Goal: Information Seeking & Learning: Learn about a topic

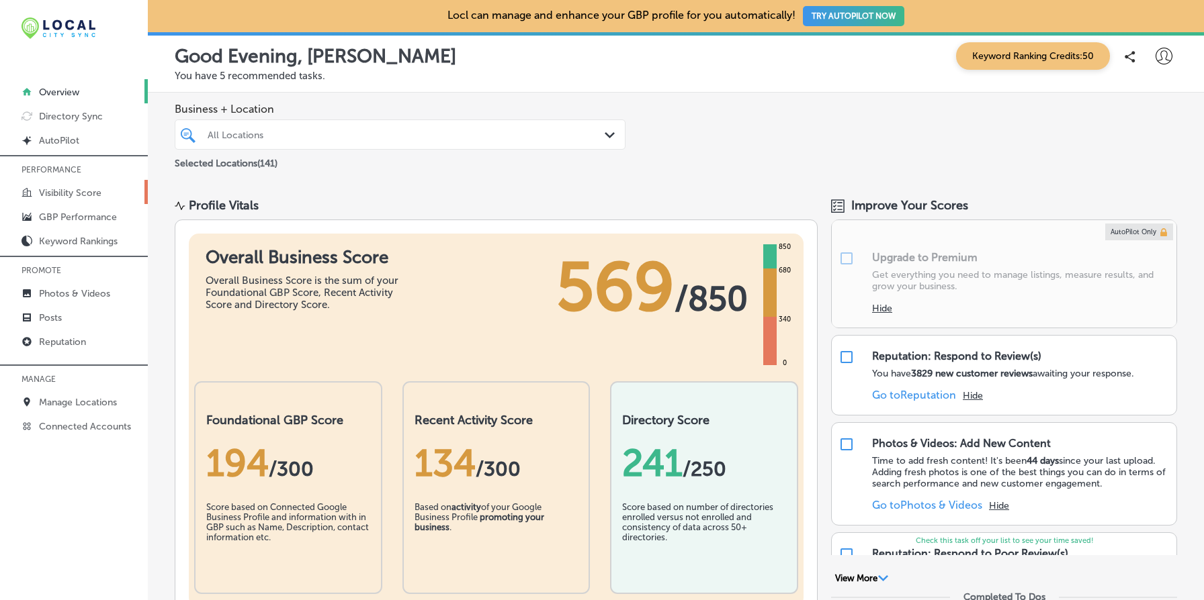
click at [91, 191] on p "Visibility Score" at bounding box center [70, 192] width 62 height 11
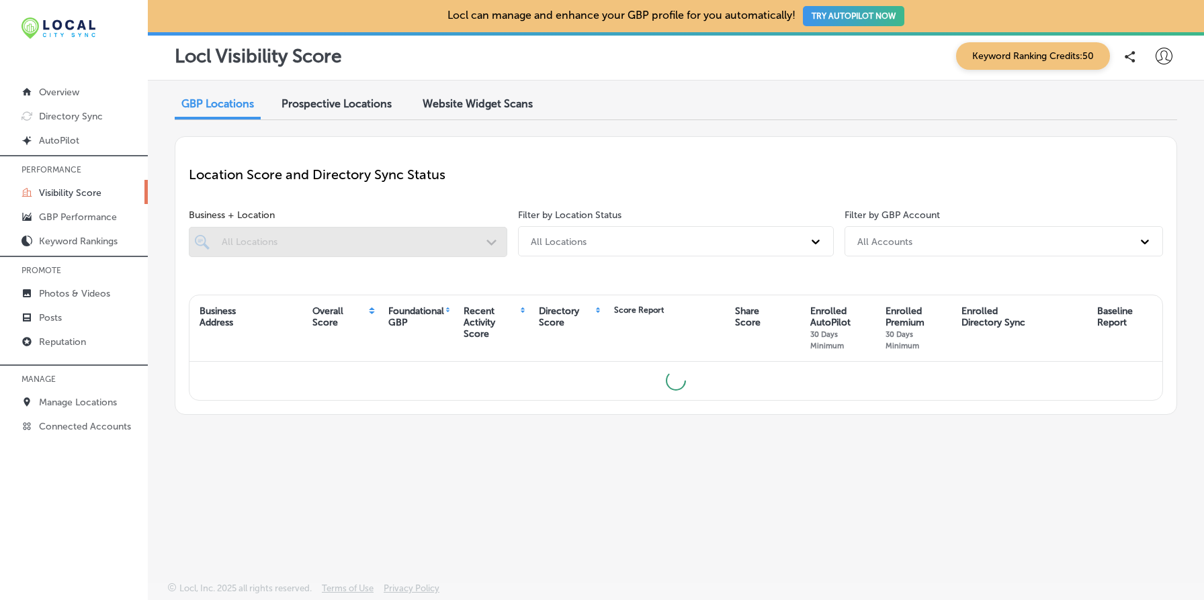
click at [368, 104] on span "Prospective Locations" at bounding box center [336, 103] width 110 height 13
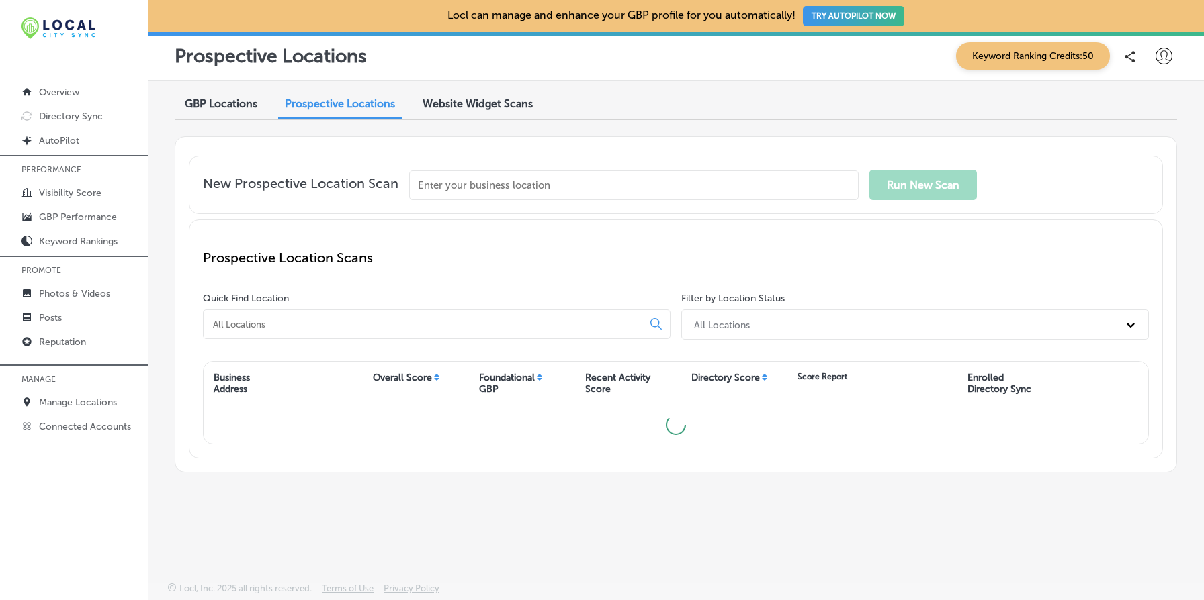
click at [232, 112] on div "GBP Locations" at bounding box center [221, 105] width 93 height 29
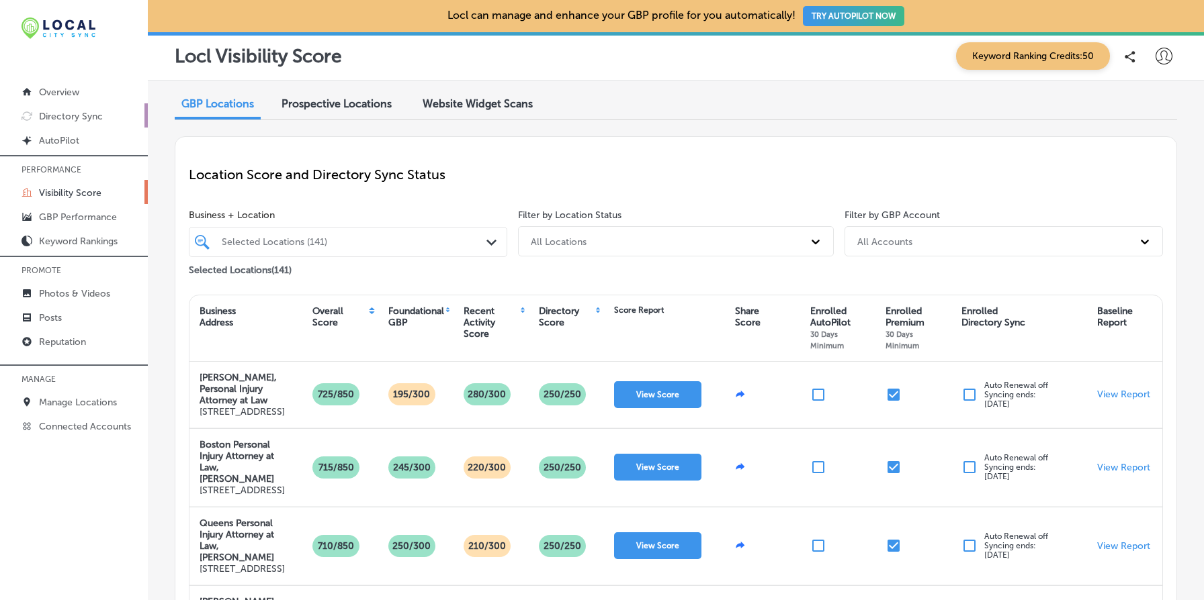
click at [93, 120] on p "Directory Sync" at bounding box center [71, 116] width 64 height 11
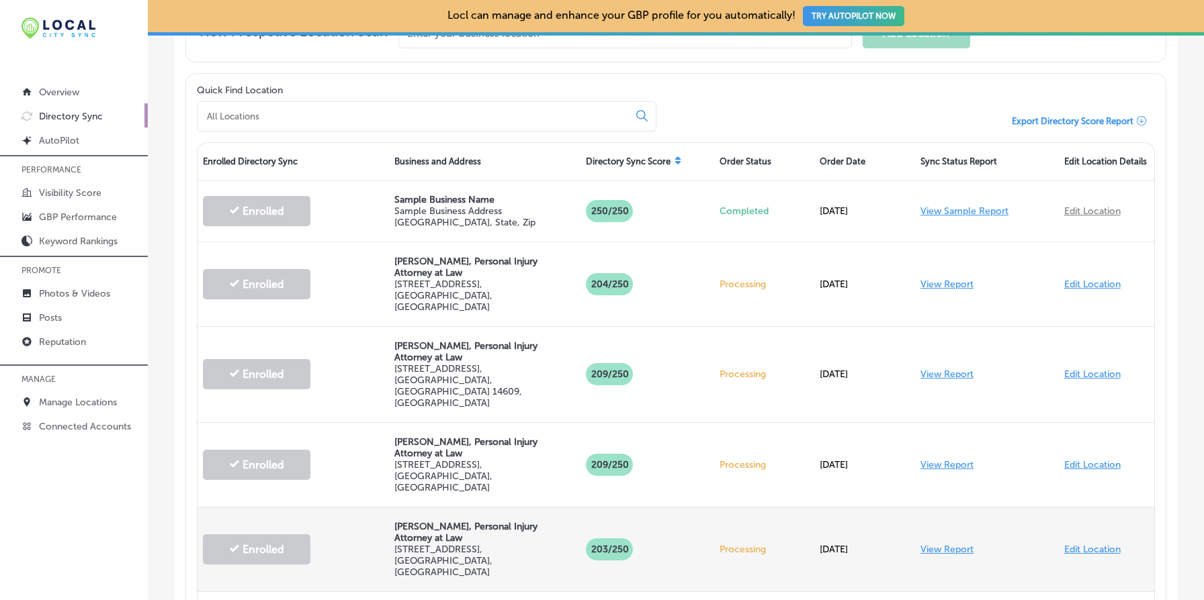
scroll to position [371, 0]
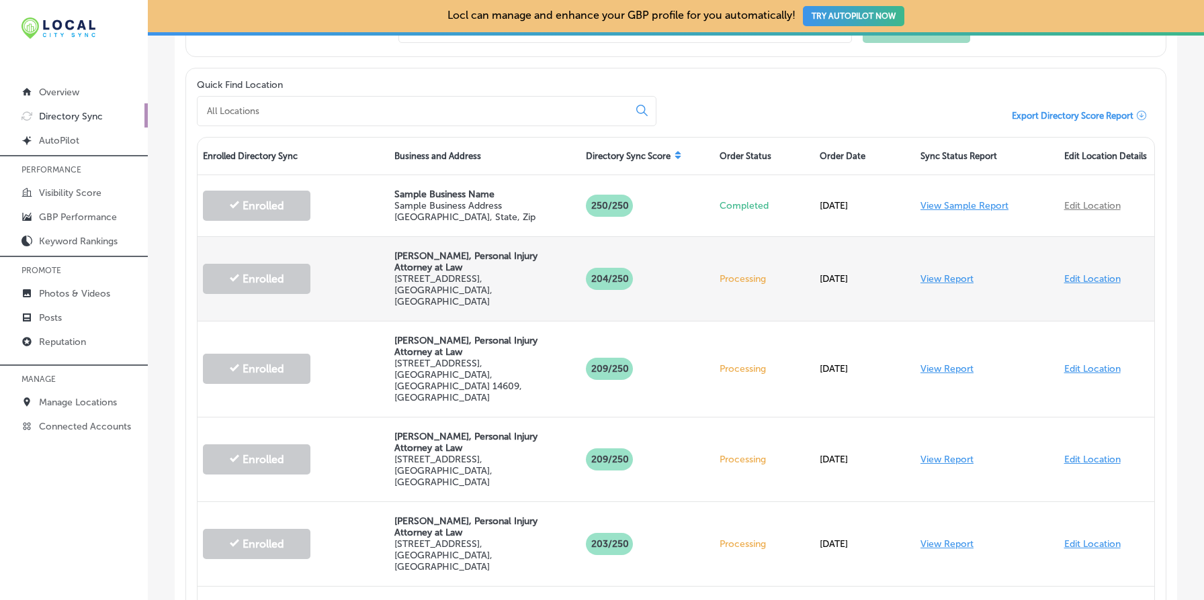
click at [943, 273] on link "View Report" at bounding box center [946, 278] width 53 height 11
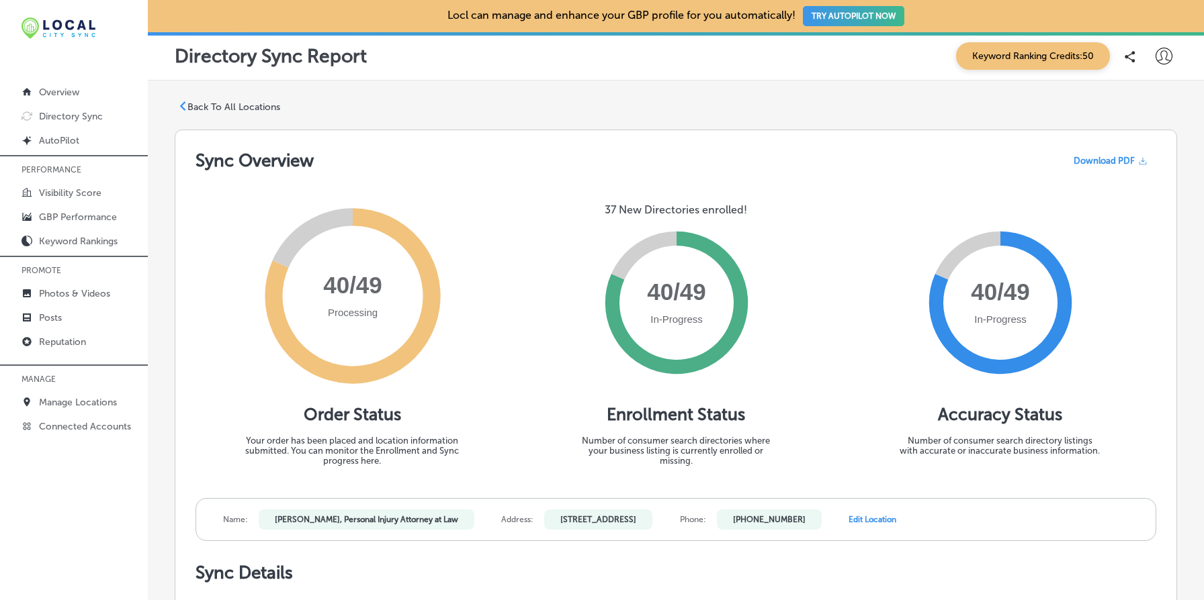
click at [662, 209] on p "37 New Directories enrolled!" at bounding box center [676, 210] width 142 height 13
click at [611, 208] on p "37 New Directories enrolled!" at bounding box center [676, 210] width 142 height 13
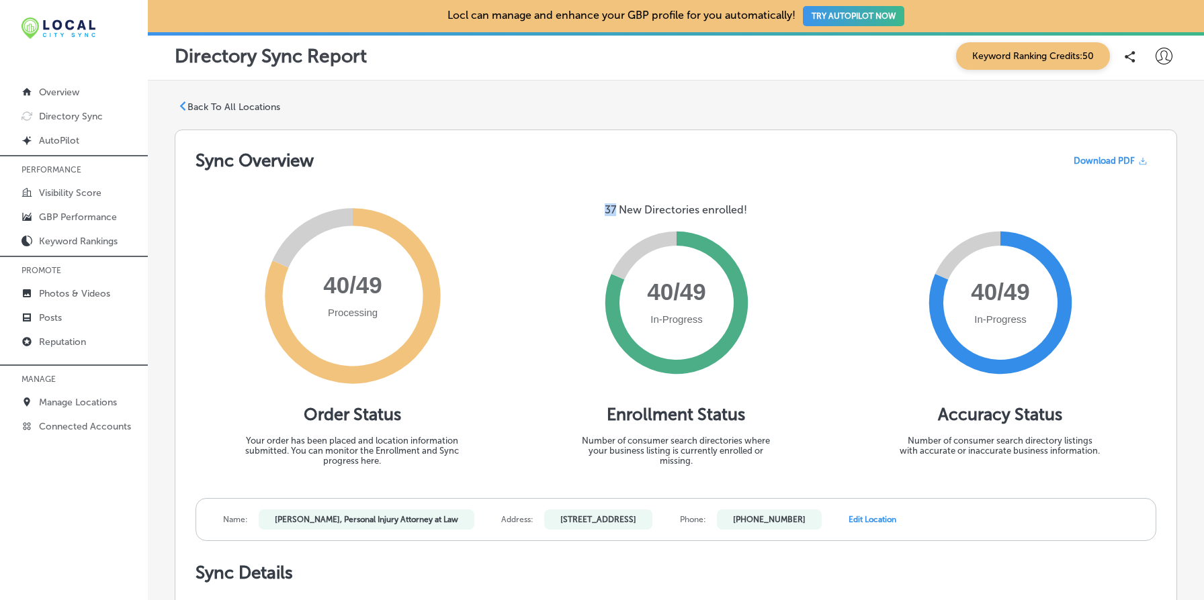
click at [611, 208] on p "37 New Directories enrolled!" at bounding box center [676, 210] width 142 height 13
click at [588, 187] on div "Processing 40/49 Order Status Your order has been placed and location informati…" at bounding box center [675, 334] width 961 height 327
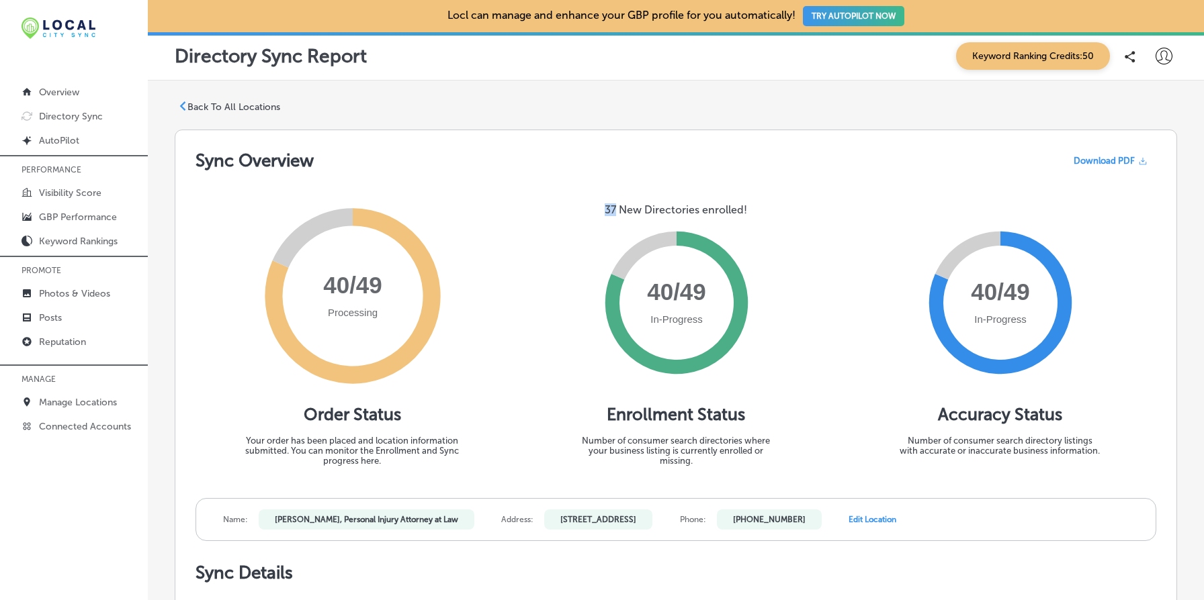
click at [588, 187] on div "Processing 40/49 Order Status Your order has been placed and location informati…" at bounding box center [675, 334] width 961 height 327
click at [591, 199] on div "Processing 40/49 Order Status Your order has been placed and location informati…" at bounding box center [675, 334] width 961 height 327
click at [261, 109] on p "Back To All Locations" at bounding box center [233, 106] width 93 height 11
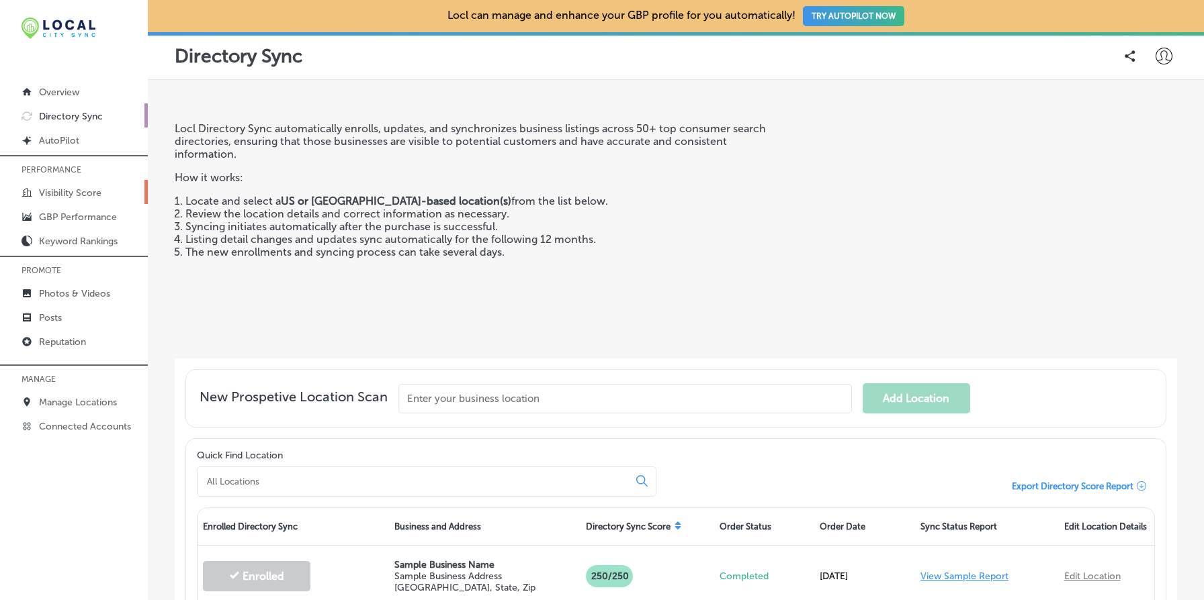
click at [52, 195] on p "Visibility Score" at bounding box center [70, 192] width 62 height 11
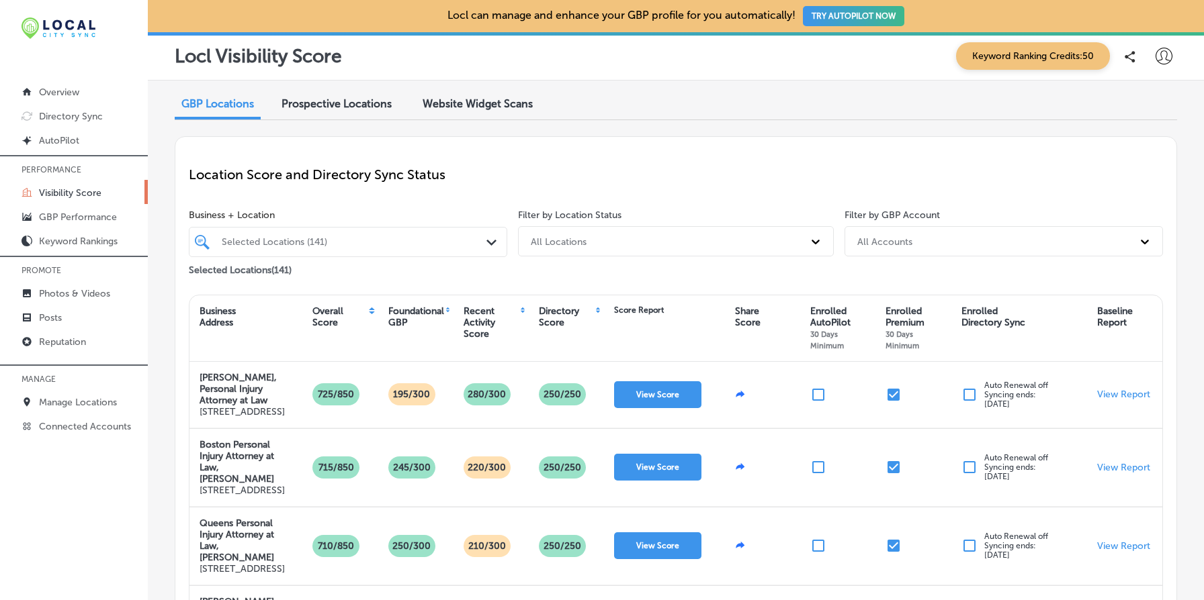
click at [353, 105] on span "Prospective Locations" at bounding box center [336, 103] width 110 height 13
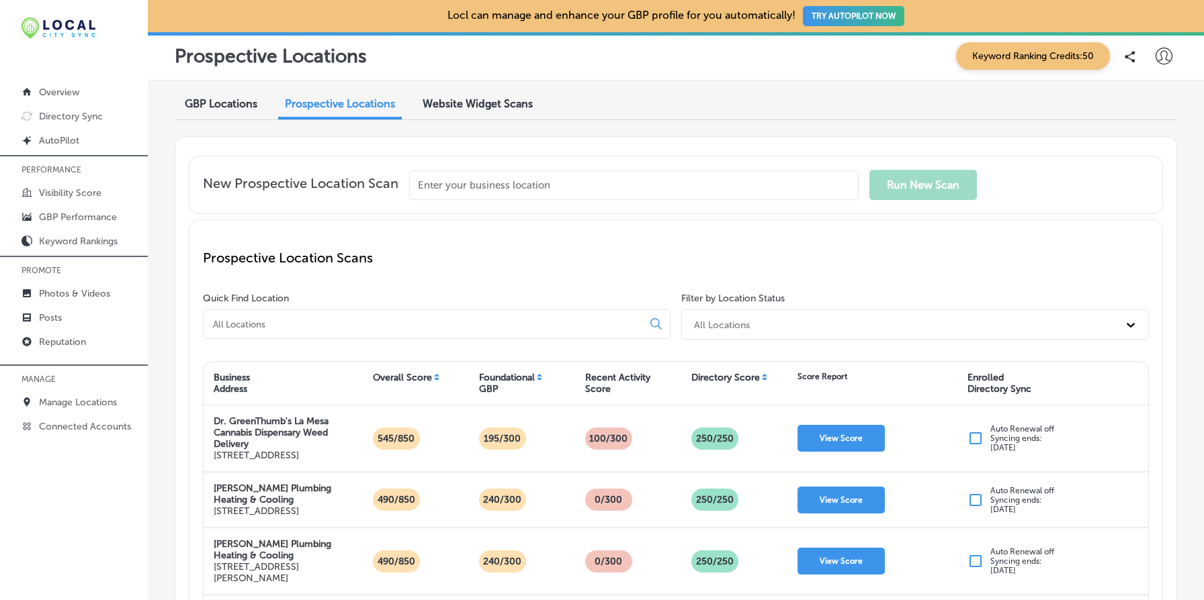
click at [482, 93] on div "Website Widget Scans" at bounding box center [477, 105] width 130 height 29
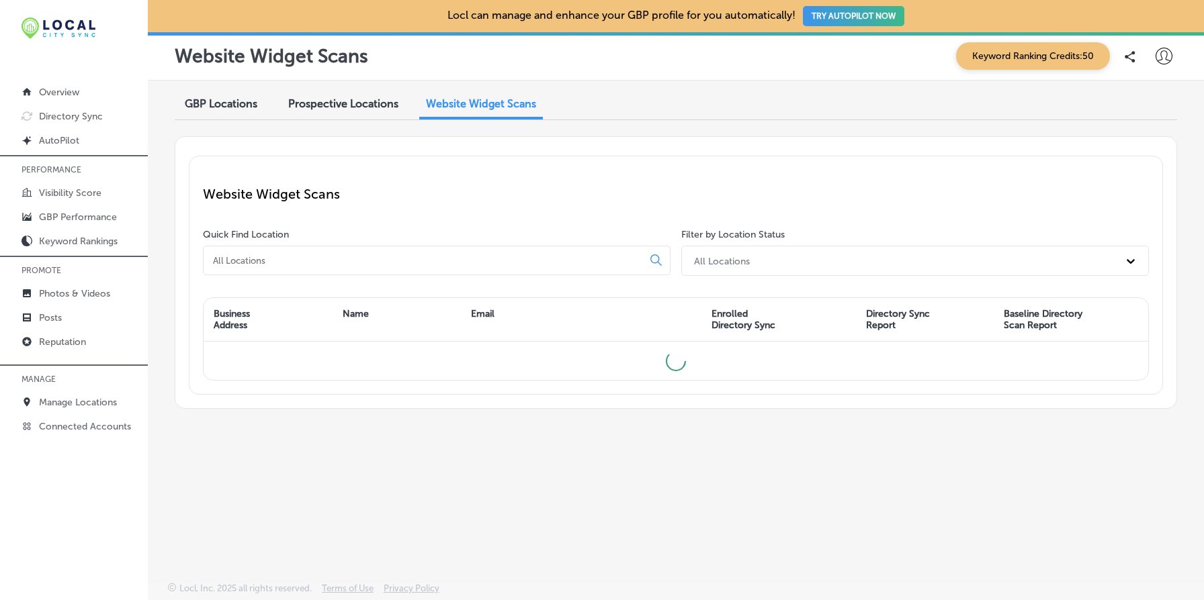
click at [224, 105] on span "GBP Locations" at bounding box center [221, 103] width 73 height 13
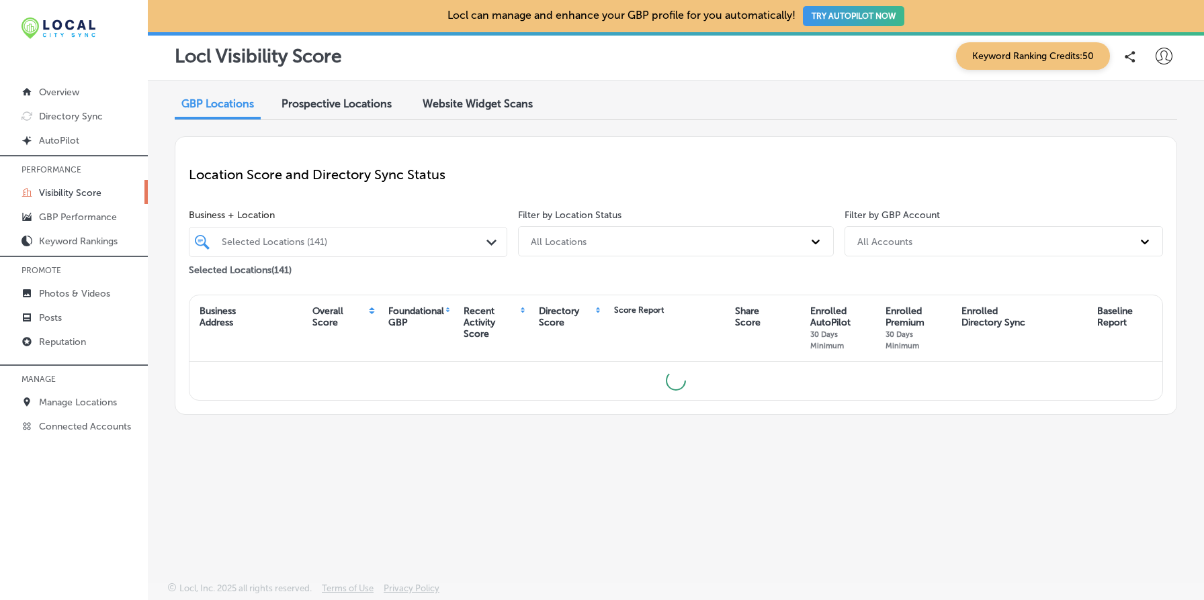
drag, startPoint x: 618, startPoint y: 308, endPoint x: 649, endPoint y: 310, distance: 31.0
click at [648, 310] on div "Score Report" at bounding box center [639, 310] width 50 height 9
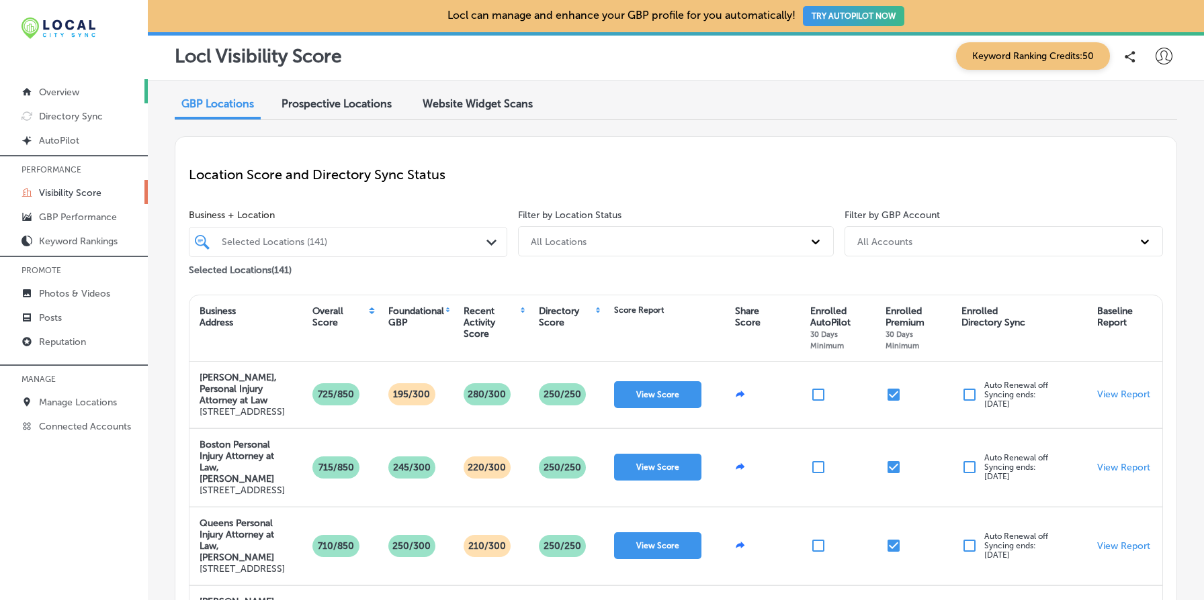
click at [81, 87] on link "Overview" at bounding box center [74, 91] width 148 height 24
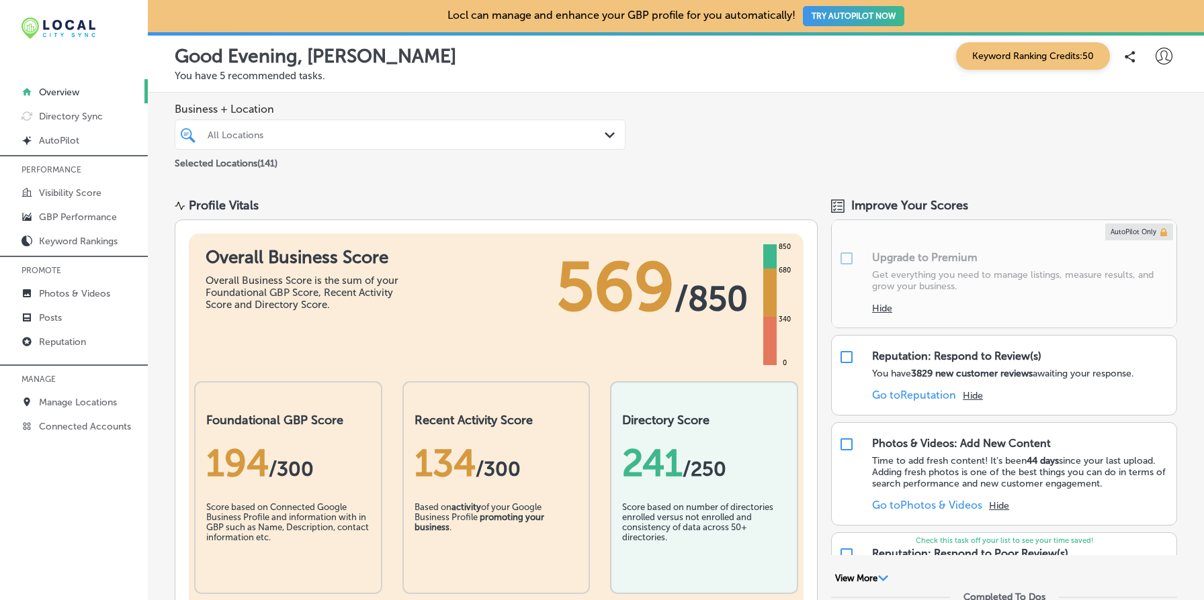
click at [447, 134] on div "All Locations" at bounding box center [407, 134] width 398 height 11
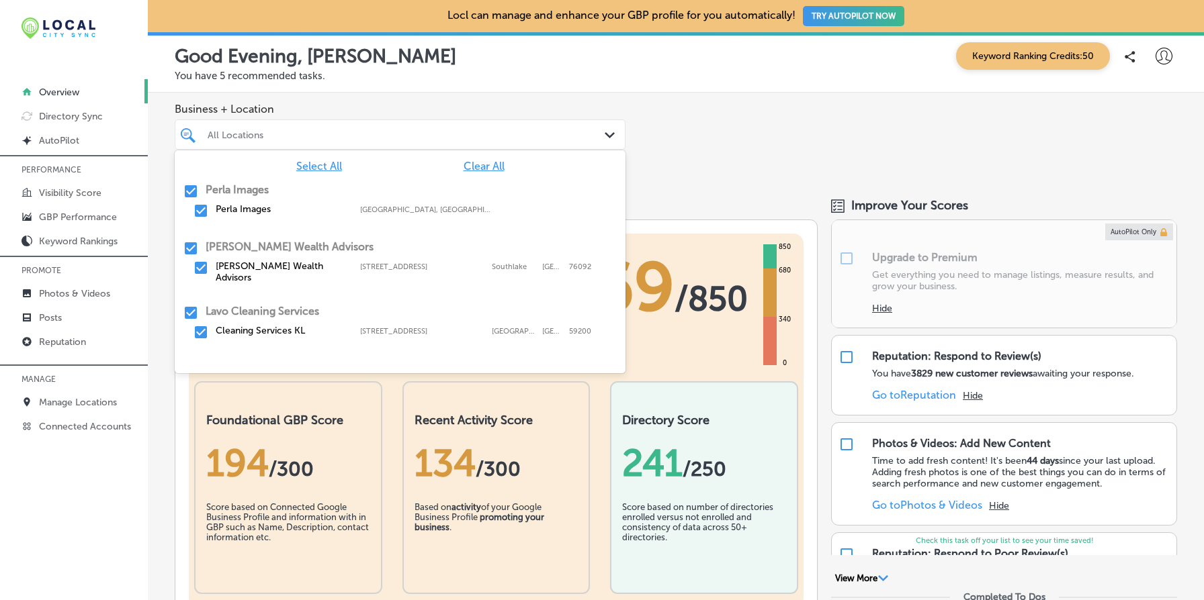
click at [737, 176] on div "Business + Location option focused, 0 of 12. 142 results available. Use Up and …" at bounding box center [676, 137] width 1056 height 89
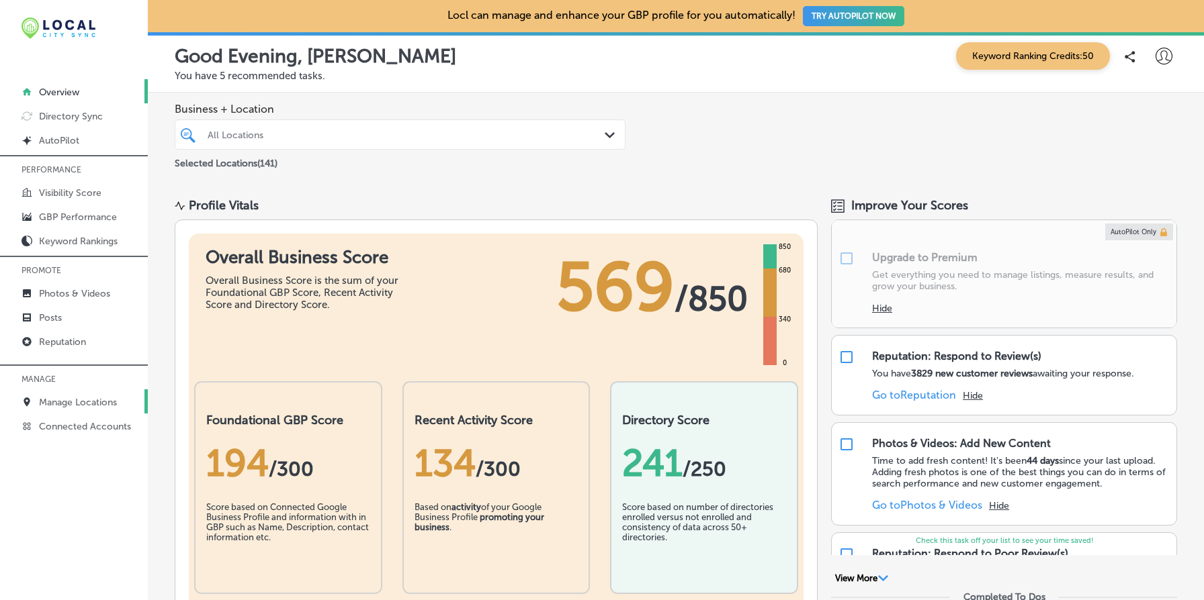
click at [109, 404] on p "Manage Locations" at bounding box center [78, 402] width 78 height 11
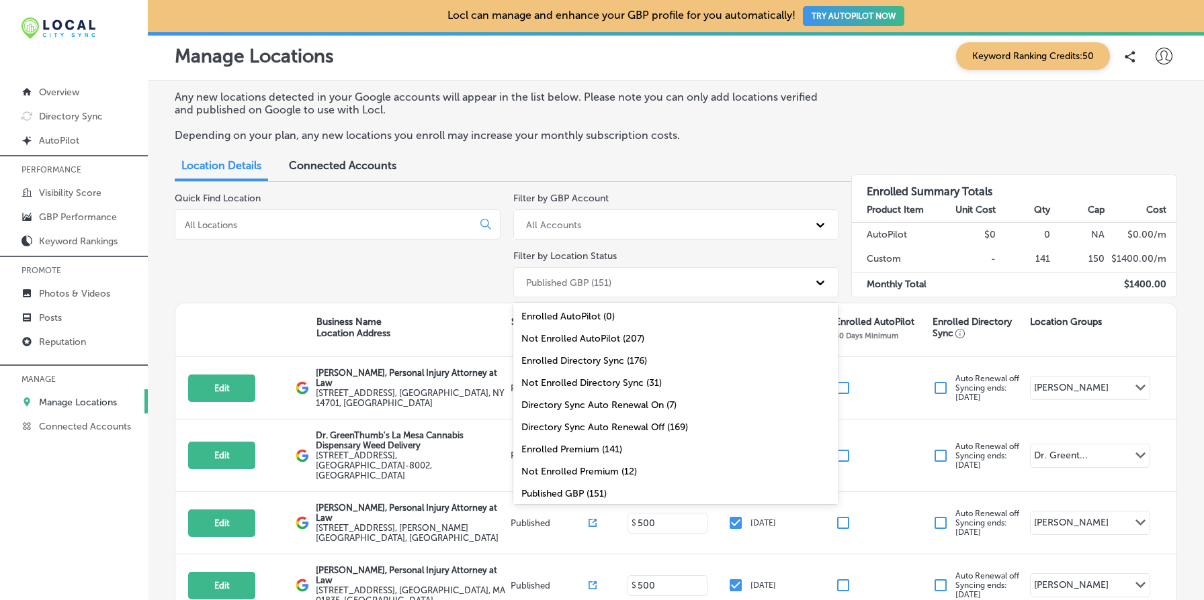
click at [758, 289] on div "Published GBP (151)" at bounding box center [663, 282] width 289 height 22
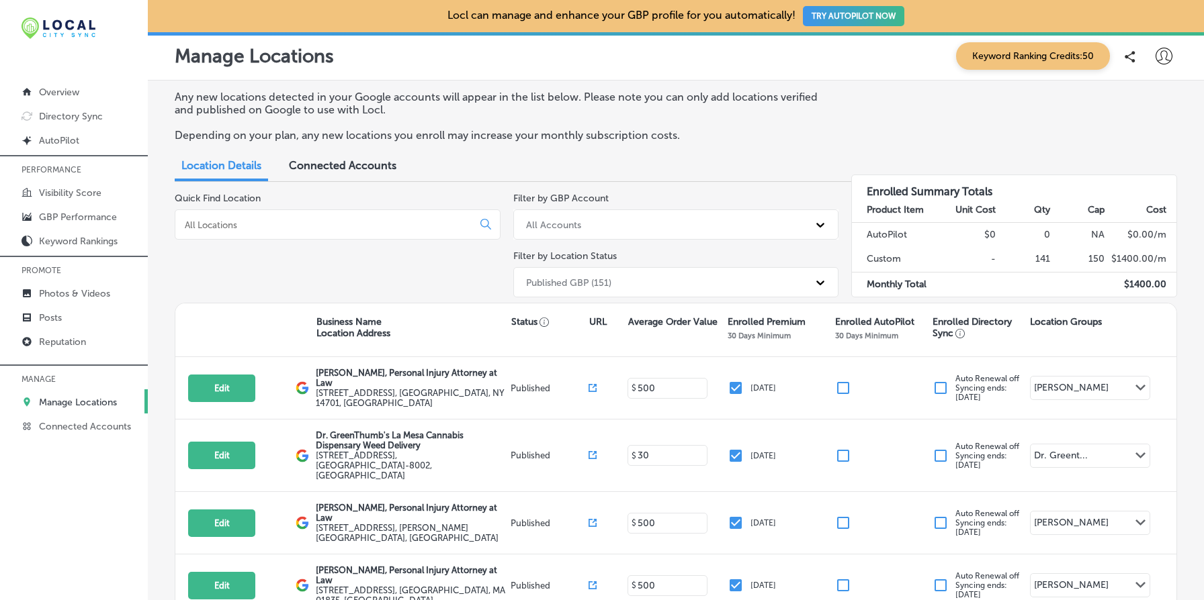
click at [405, 285] on div "Quick Find Location" at bounding box center [338, 248] width 326 height 110
click at [77, 89] on p "Overview" at bounding box center [59, 92] width 40 height 11
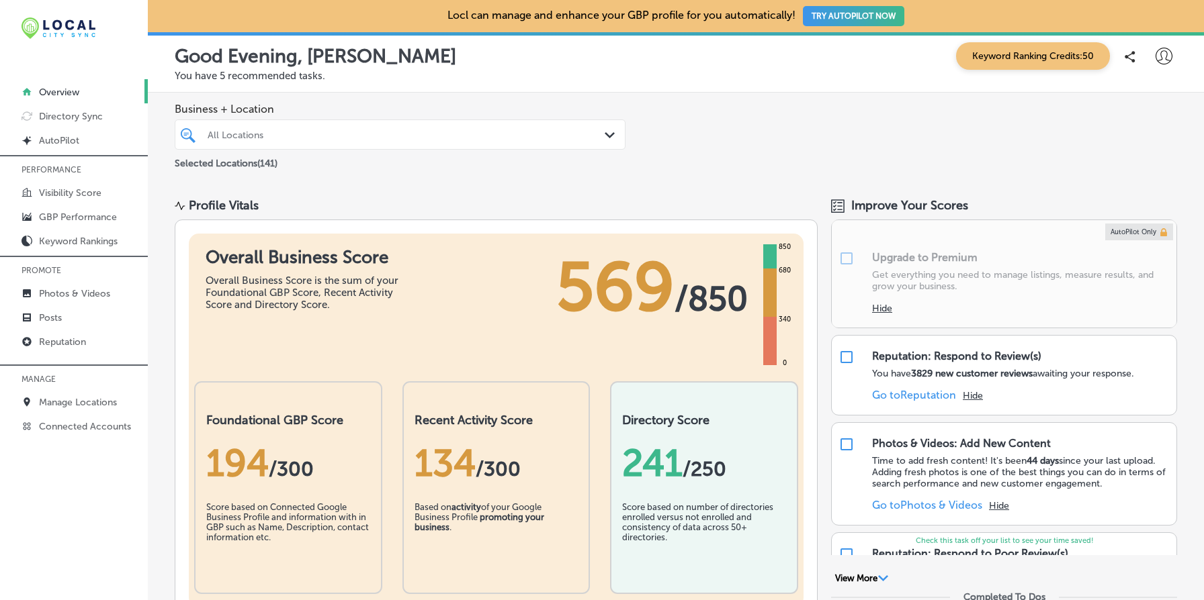
click at [568, 141] on div "All Locations" at bounding box center [400, 134] width 398 height 21
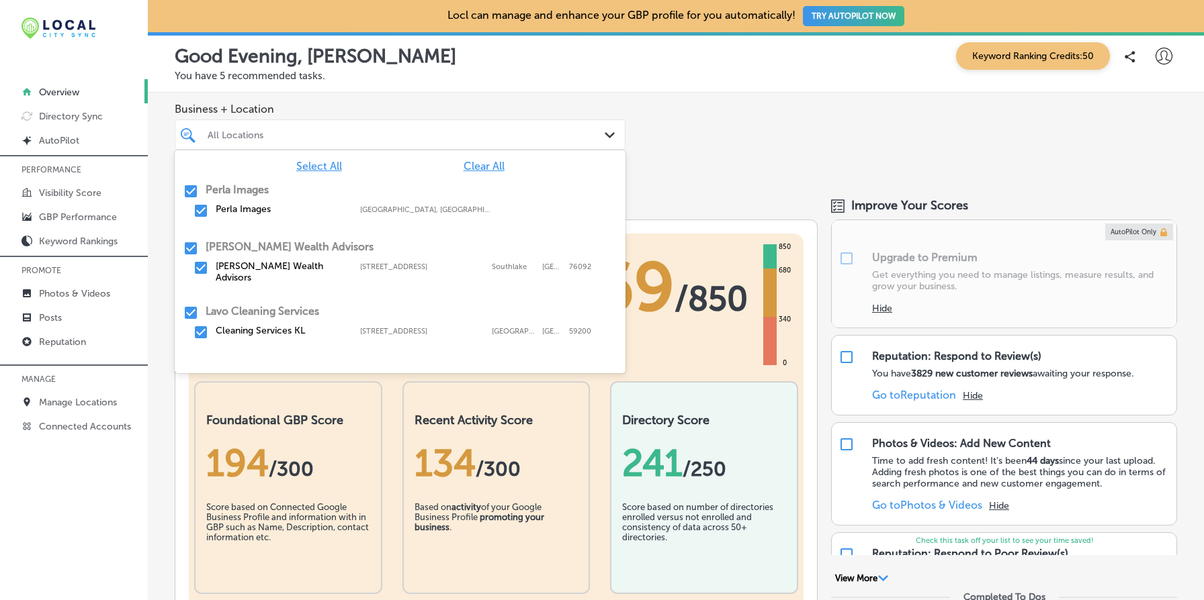
click at [697, 140] on div "Business + Location option focused, 0 of 12. 142 results available. Use Up and …" at bounding box center [676, 137] width 1056 height 89
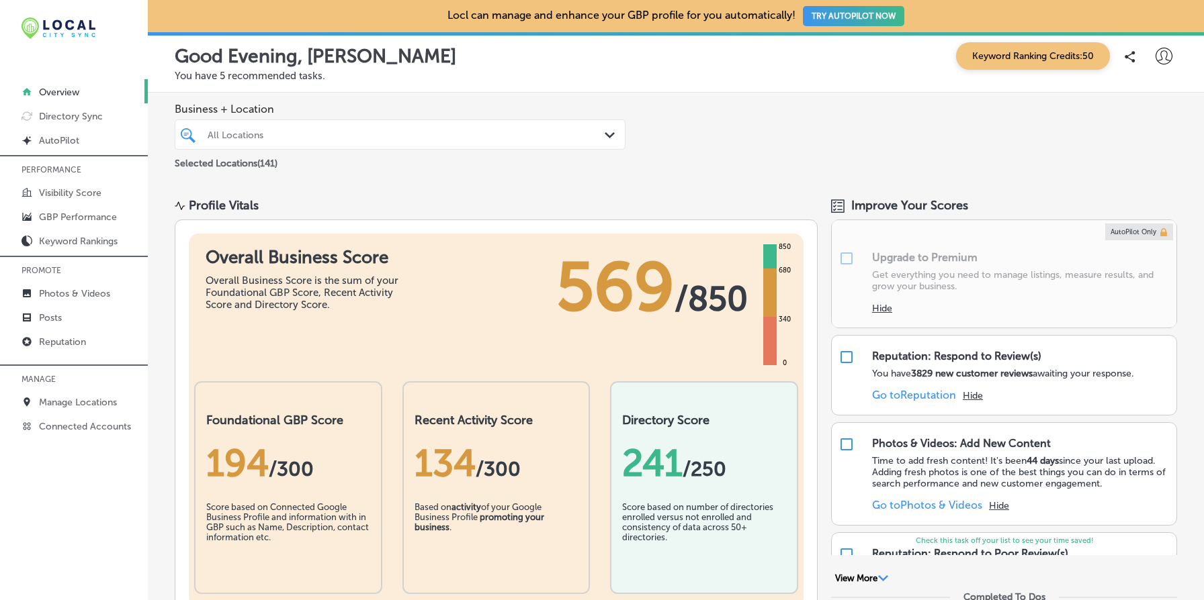
click at [394, 131] on div "All Locations" at bounding box center [407, 134] width 398 height 11
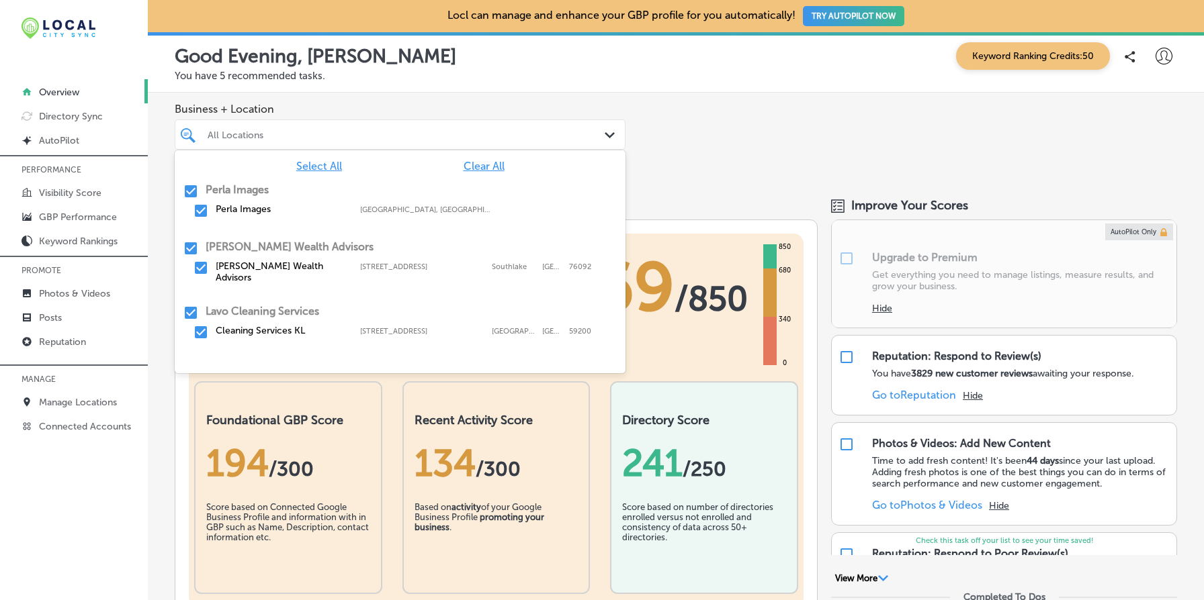
click at [725, 166] on div "Business + Location option focused, 0 of 12. 142 results available. Use Up and …" at bounding box center [676, 137] width 1056 height 89
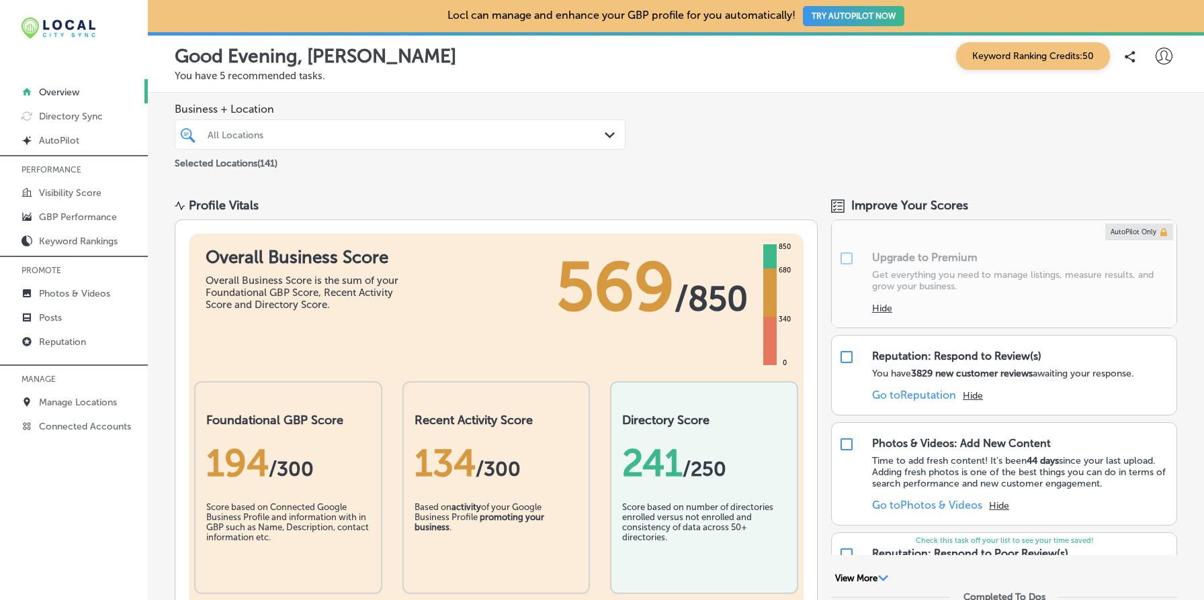
click at [292, 173] on div "Business + Location All Locations Path Created with Sketch. Selected Locations …" at bounding box center [676, 137] width 1056 height 89
click at [105, 398] on p "Manage Locations" at bounding box center [78, 402] width 78 height 11
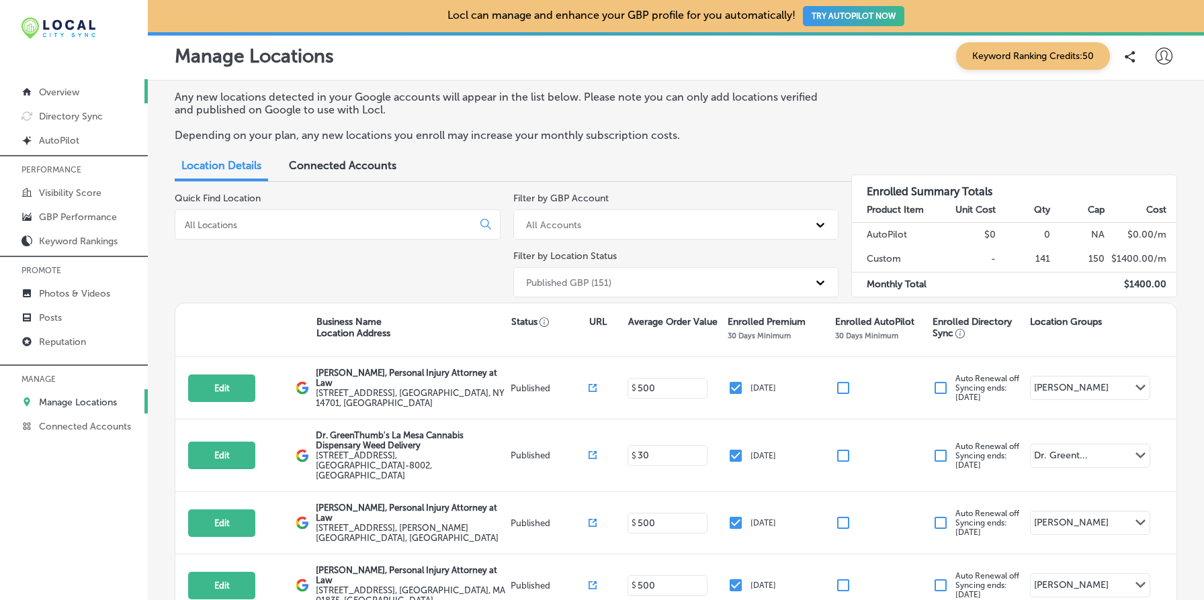
click at [99, 89] on link "Overview" at bounding box center [74, 91] width 148 height 24
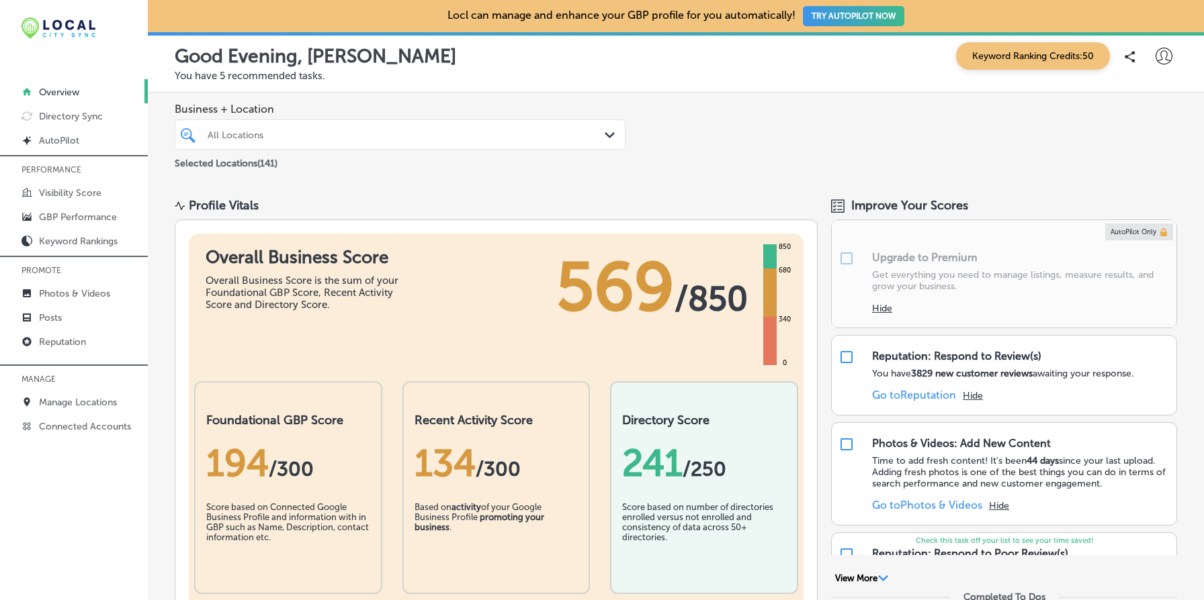
click at [192, 58] on p "Good Evening, John" at bounding box center [315, 56] width 281 height 22
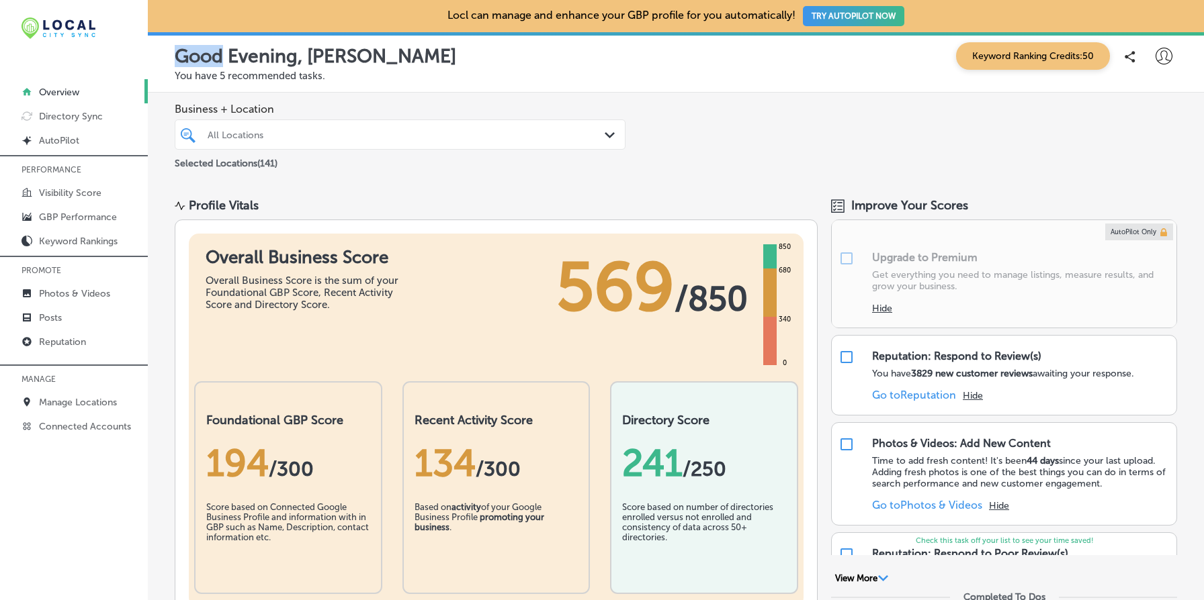
click at [192, 58] on p "Good Evening, John" at bounding box center [315, 56] width 281 height 22
click at [244, 58] on p "Good Evening, John" at bounding box center [315, 56] width 281 height 22
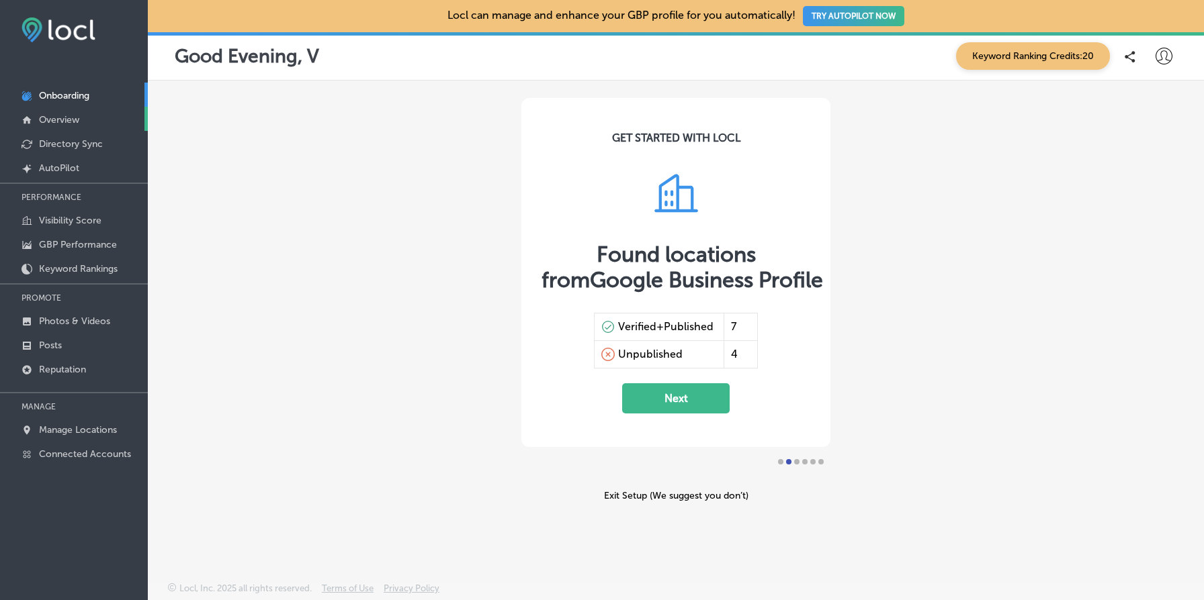
click at [78, 117] on p "Overview" at bounding box center [59, 119] width 40 height 11
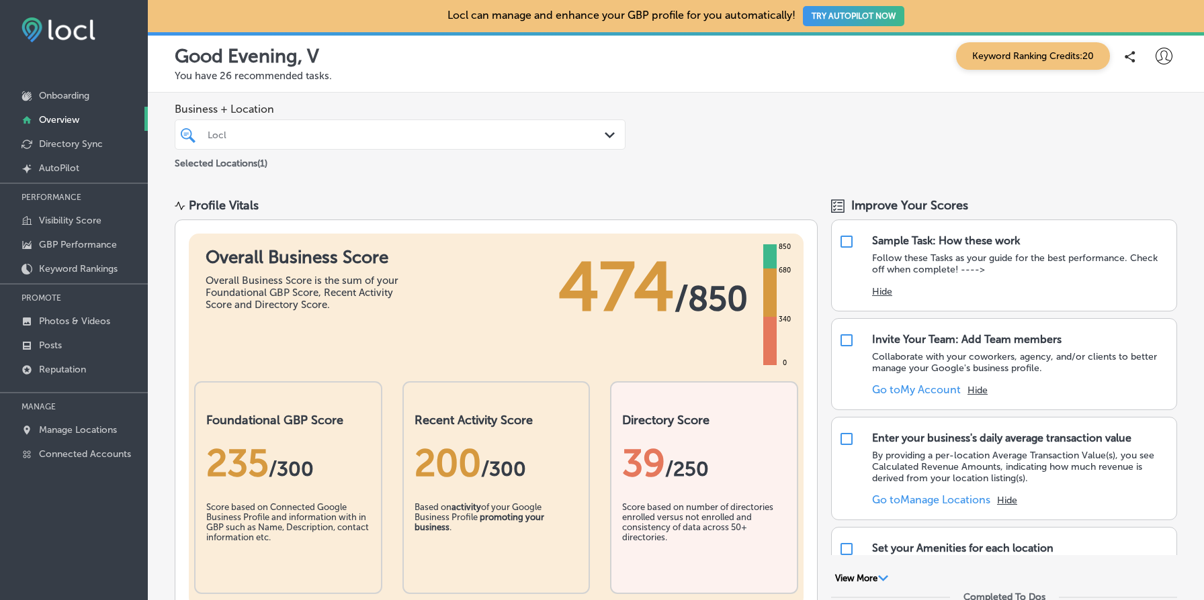
click at [431, 142] on div at bounding box center [380, 135] width 349 height 18
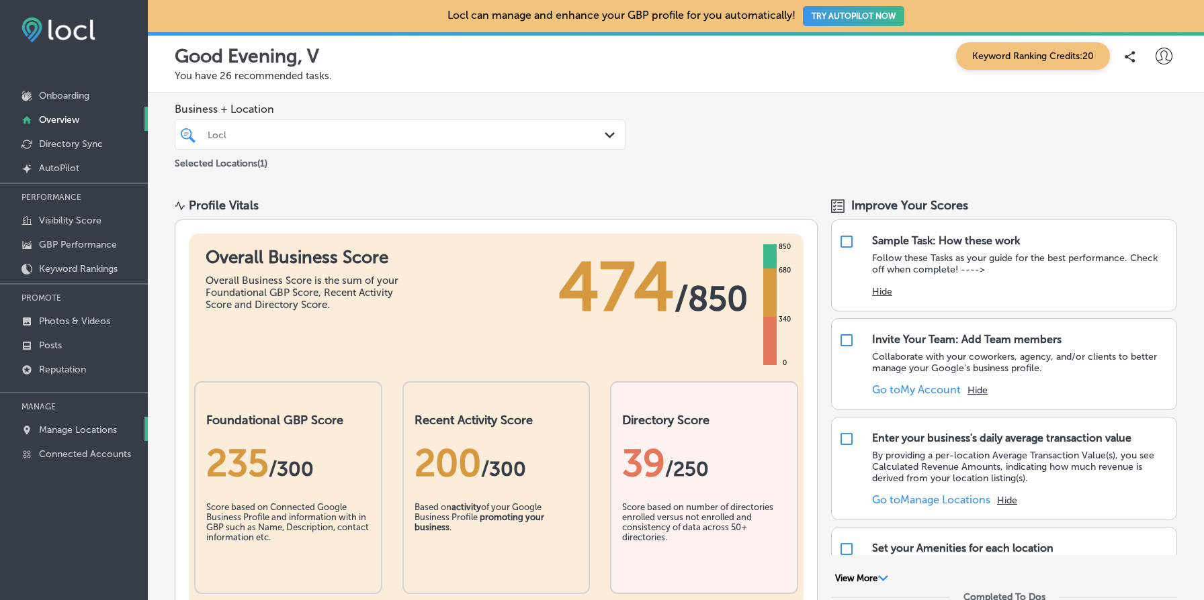
click at [80, 429] on p "Manage Locations" at bounding box center [78, 430] width 78 height 11
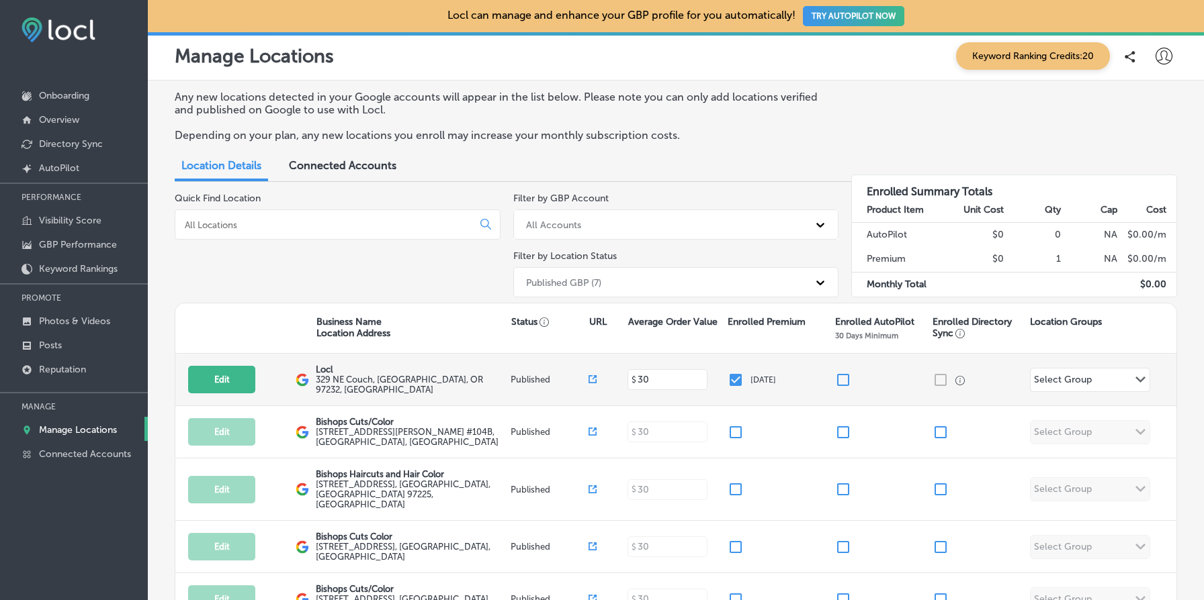
click at [733, 379] on input "checkbox" at bounding box center [735, 380] width 16 height 16
checkbox input "false"
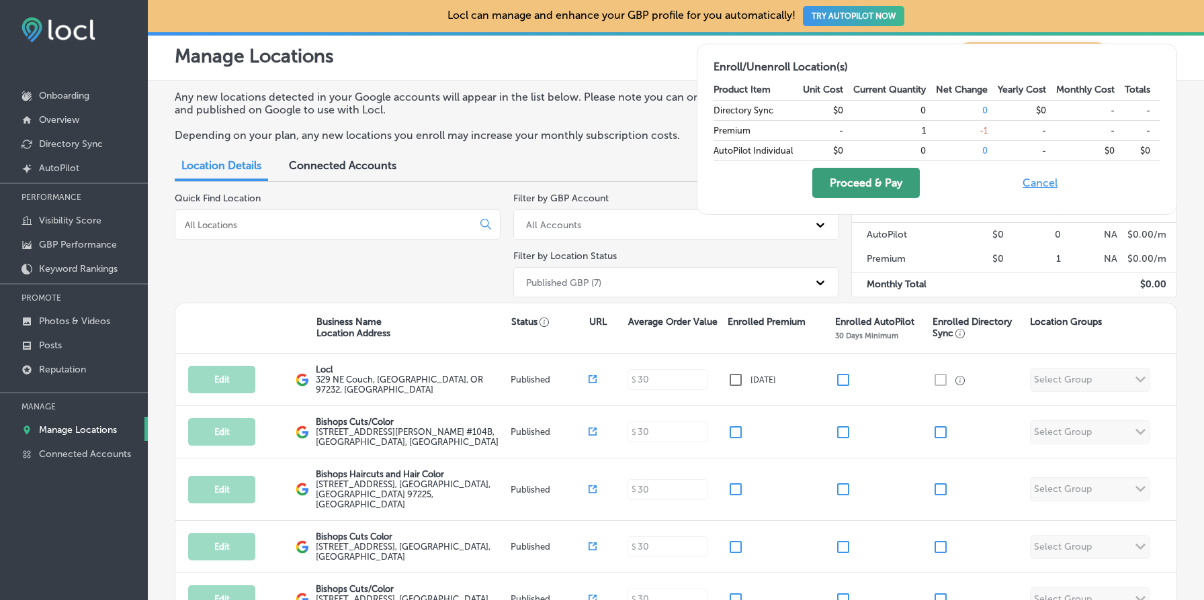
click at [852, 185] on button "Proceed & Pay" at bounding box center [865, 183] width 107 height 30
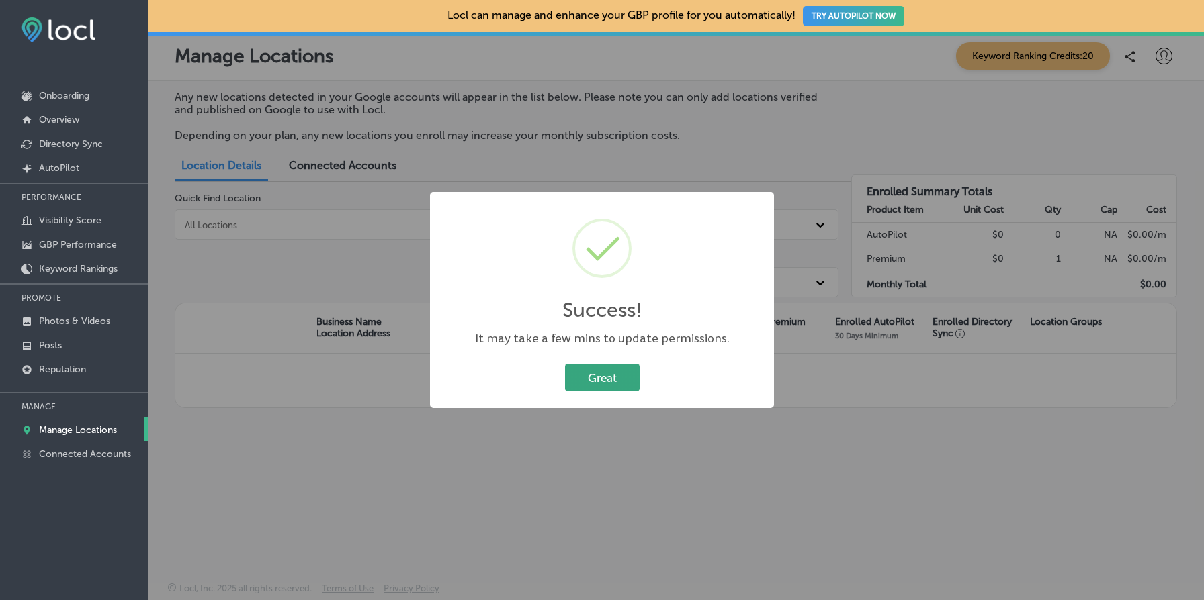
click at [593, 388] on button "Great" at bounding box center [602, 378] width 75 height 28
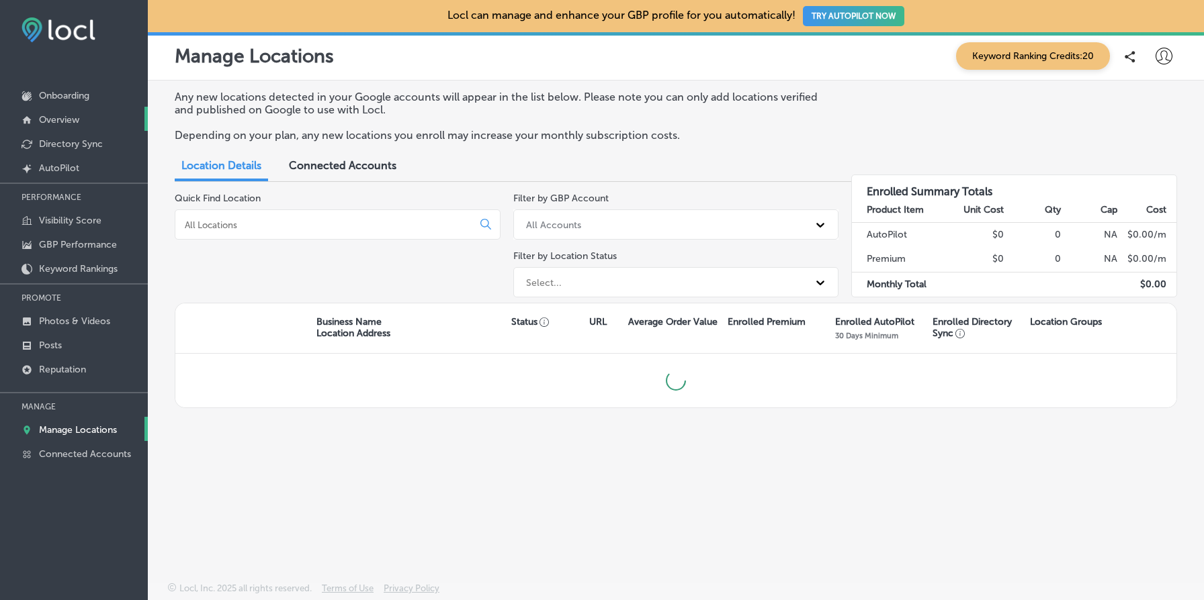
click at [62, 117] on p "Overview" at bounding box center [59, 119] width 40 height 11
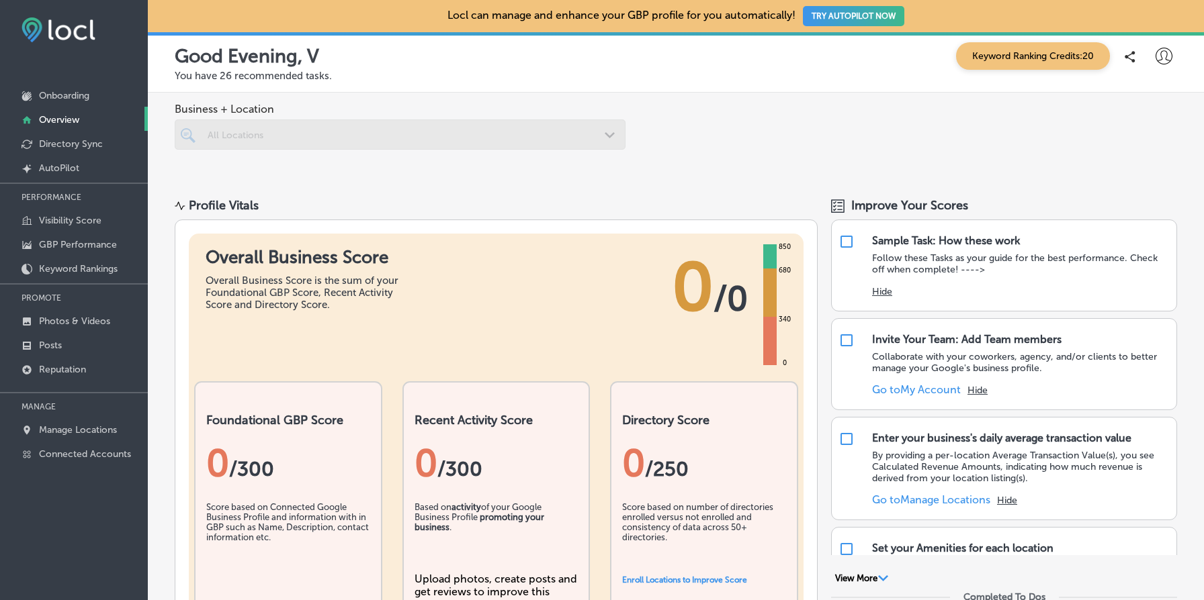
click at [453, 138] on div at bounding box center [400, 135] width 451 height 30
click at [449, 129] on div at bounding box center [400, 135] width 451 height 30
click at [91, 144] on p "Directory Sync" at bounding box center [71, 143] width 64 height 11
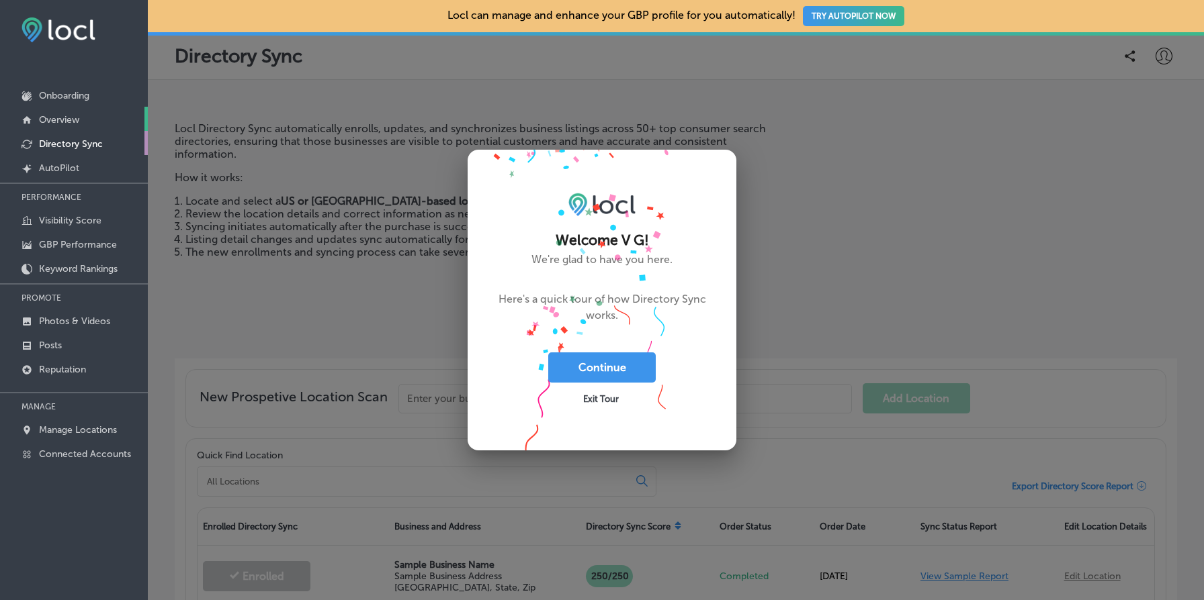
click at [95, 117] on link "Overview" at bounding box center [74, 119] width 148 height 24
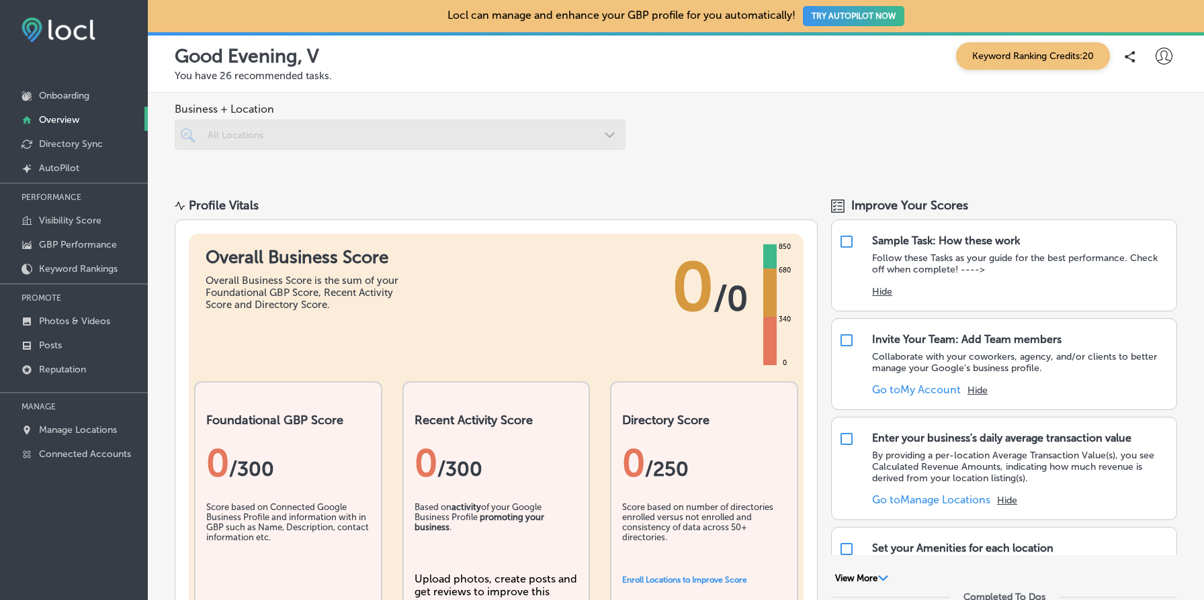
click at [678, 136] on div "Business + Location All Locations Path Created with Sketch." at bounding box center [676, 137] width 1056 height 89
click at [458, 133] on div at bounding box center [400, 135] width 451 height 30
click at [677, 291] on span "0" at bounding box center [693, 287] width 42 height 81
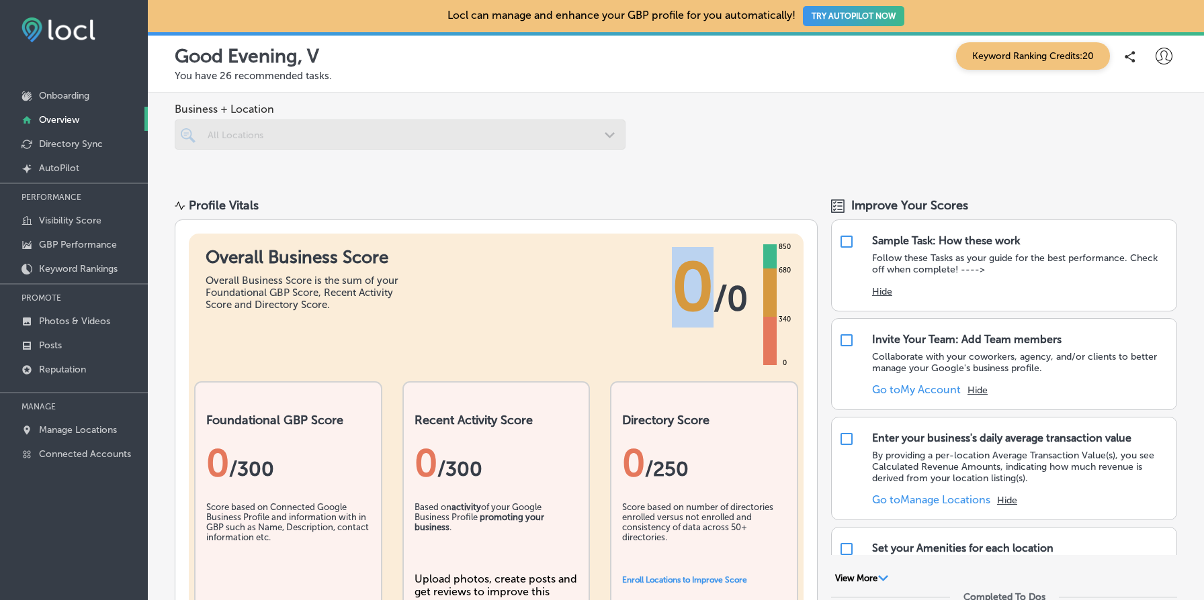
click at [677, 291] on span "0" at bounding box center [693, 287] width 42 height 81
click at [684, 204] on div "Profile Vitals" at bounding box center [496, 205] width 643 height 15
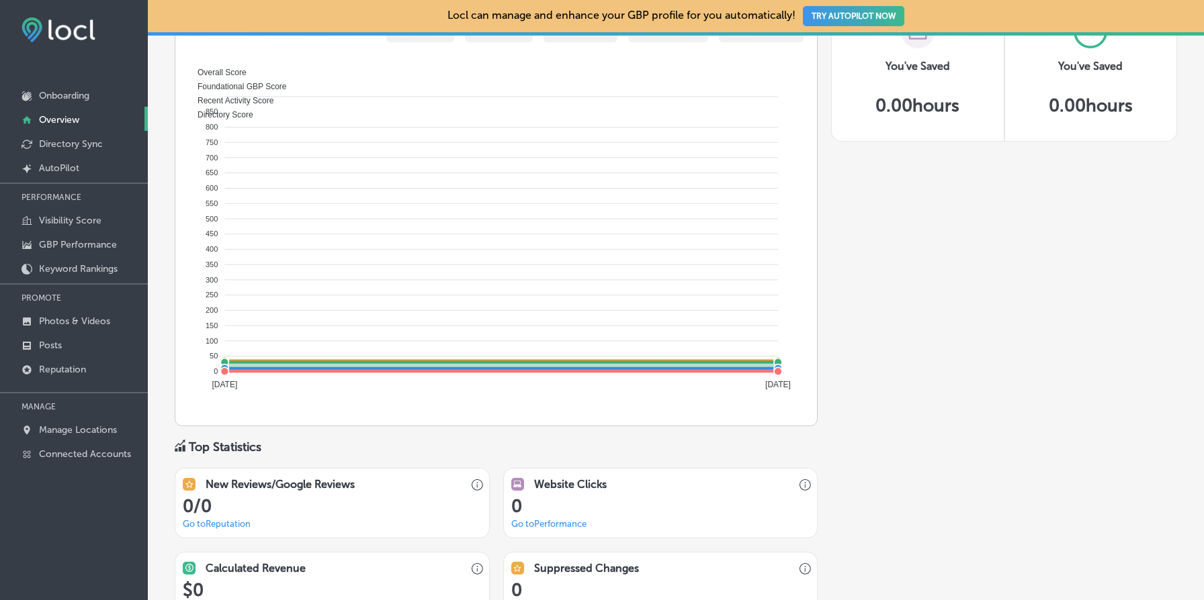
click at [858, 311] on div "Improve Your Scores Sample Task: How these work Follow these Tasks as your guid…" at bounding box center [1004, 137] width 346 height 1248
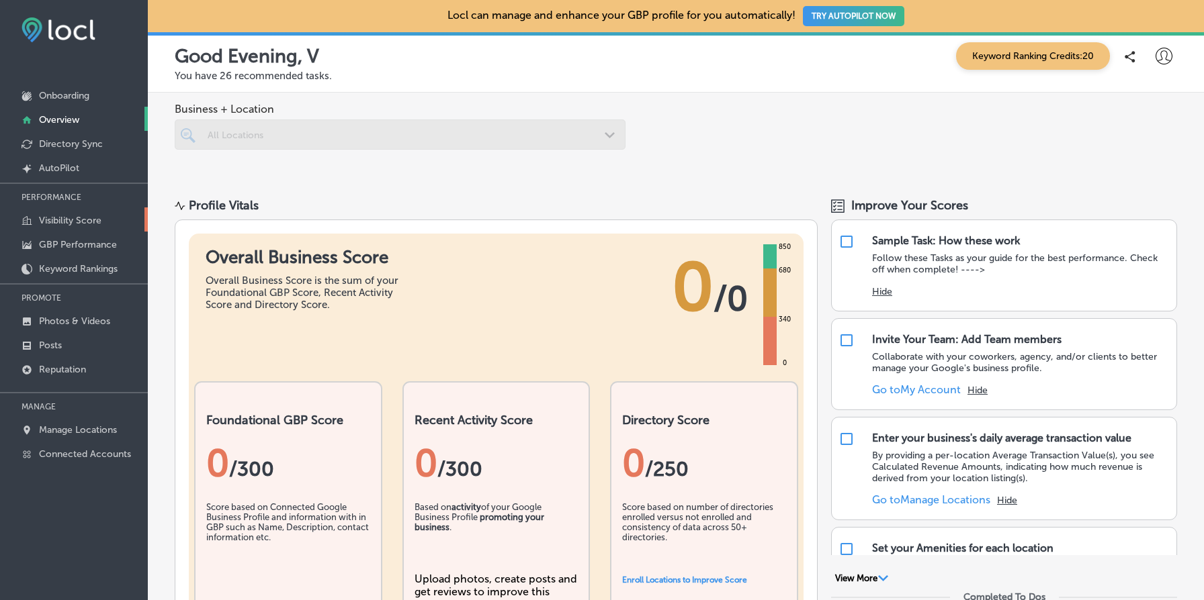
click at [116, 224] on link "Visibility Score" at bounding box center [74, 220] width 148 height 24
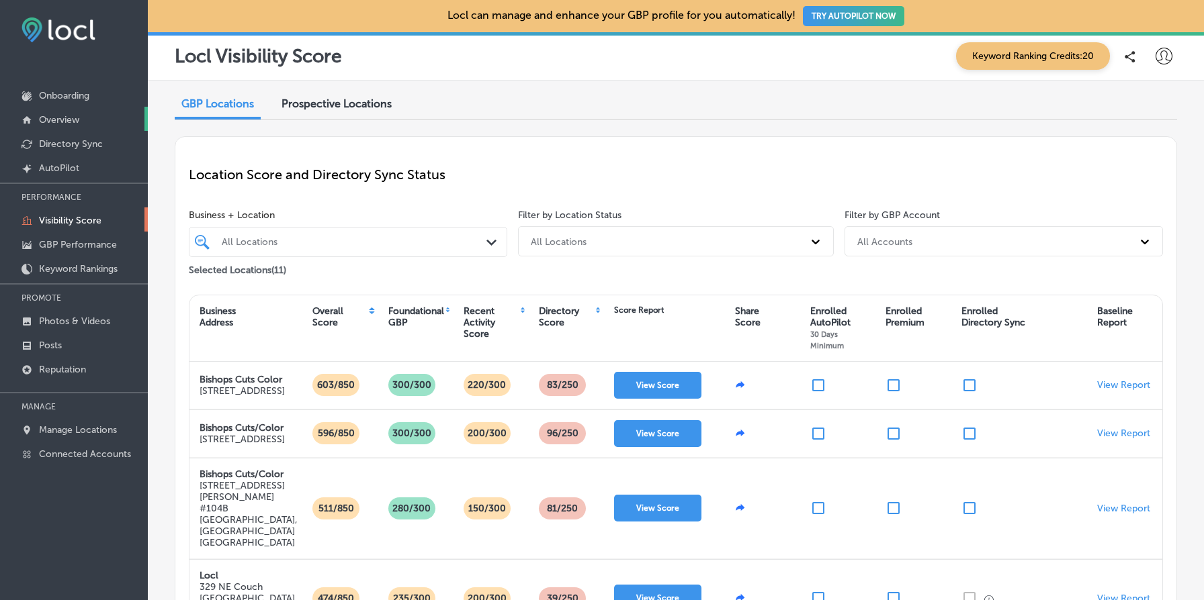
click at [85, 122] on link "Overview" at bounding box center [74, 119] width 148 height 24
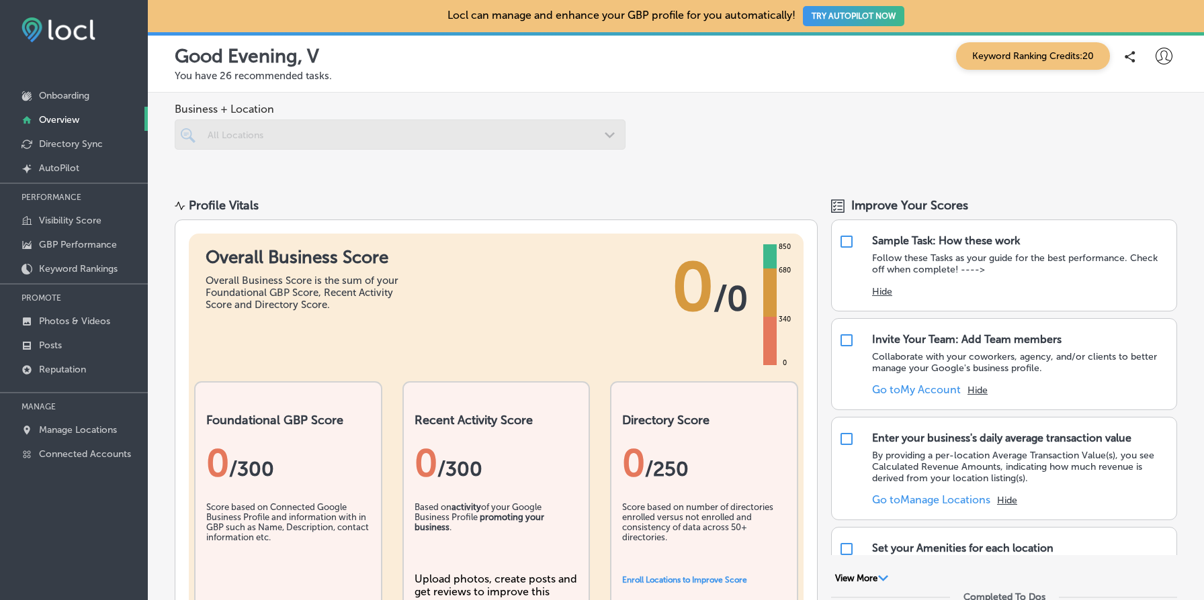
click at [394, 140] on div at bounding box center [400, 135] width 451 height 30
click at [430, 94] on div "Business + Location All Locations Path Created with Sketch." at bounding box center [676, 137] width 1056 height 89
click at [486, 74] on p "You have 26 recommended tasks." at bounding box center [676, 76] width 1002 height 12
click at [860, 130] on div "Business + Location All Locations Path Created with Sketch." at bounding box center [676, 137] width 1056 height 89
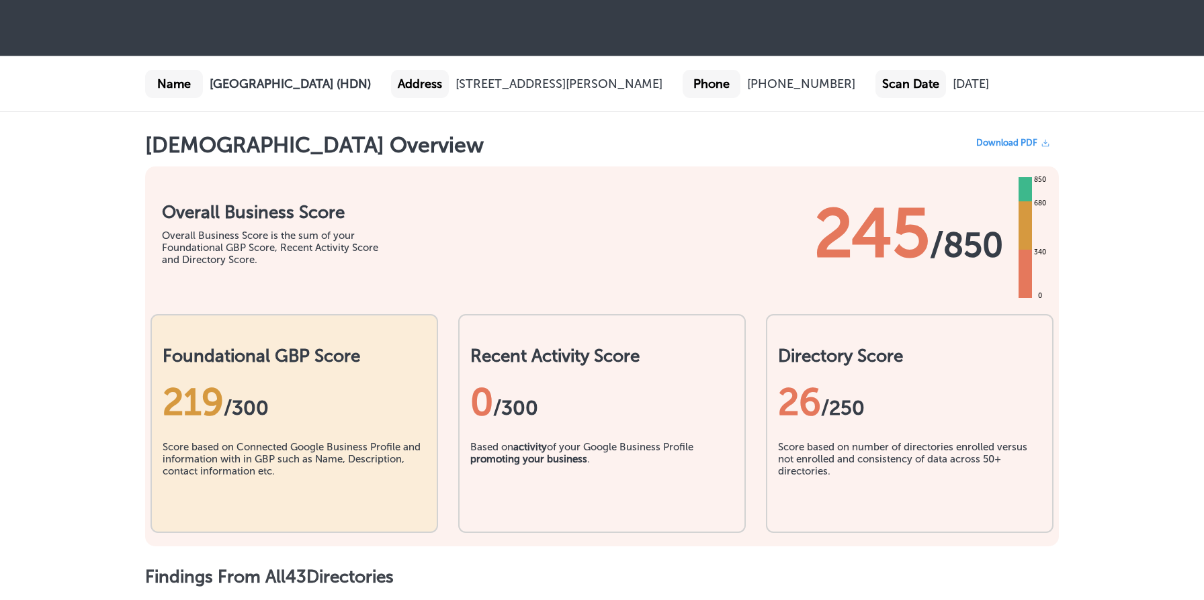
click at [862, 260] on span "245" at bounding box center [872, 233] width 116 height 81
click at [866, 267] on span "245" at bounding box center [872, 233] width 116 height 81
click at [840, 355] on h2 "Directory Score" at bounding box center [909, 356] width 263 height 21
click at [836, 345] on div "Directory Score 26 /250 Score based on number of directories enrolled versus no…" at bounding box center [909, 423] width 287 height 219
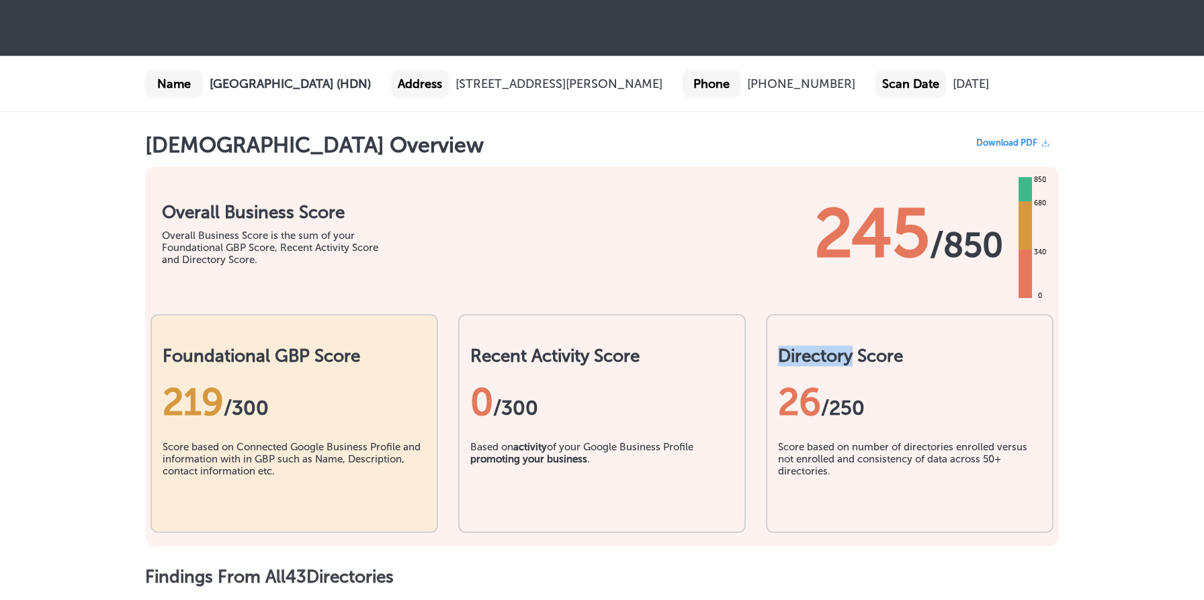
click at [836, 345] on div "Directory Score 26 /250 Score based on number of directories enrolled versus no…" at bounding box center [909, 423] width 287 height 219
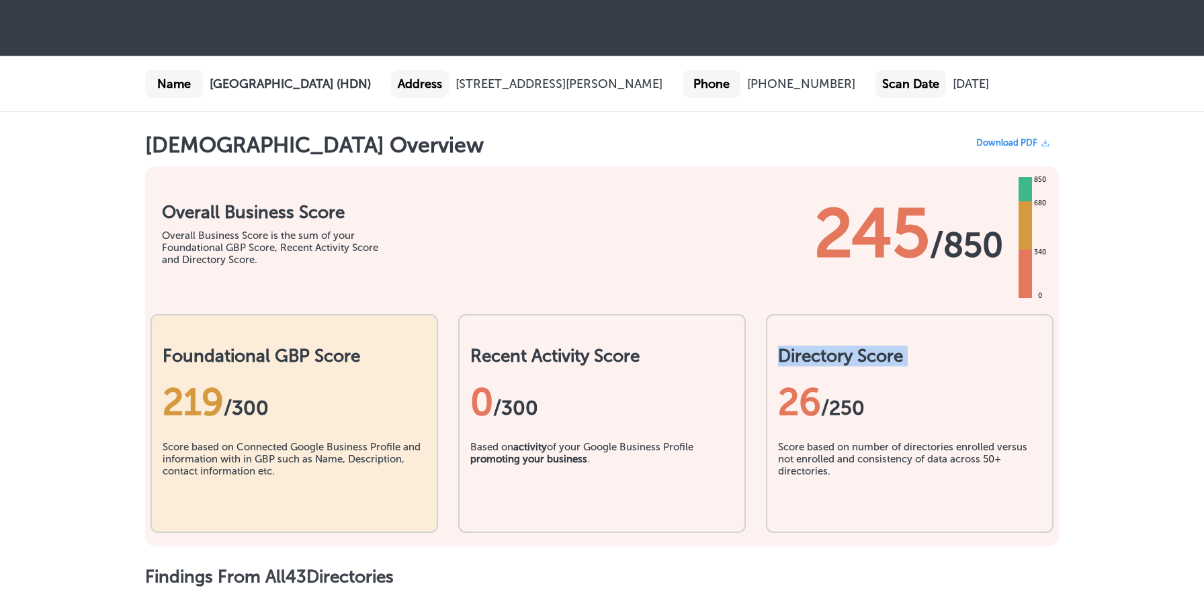
click at [817, 352] on h2 "Directory Score" at bounding box center [909, 356] width 263 height 21
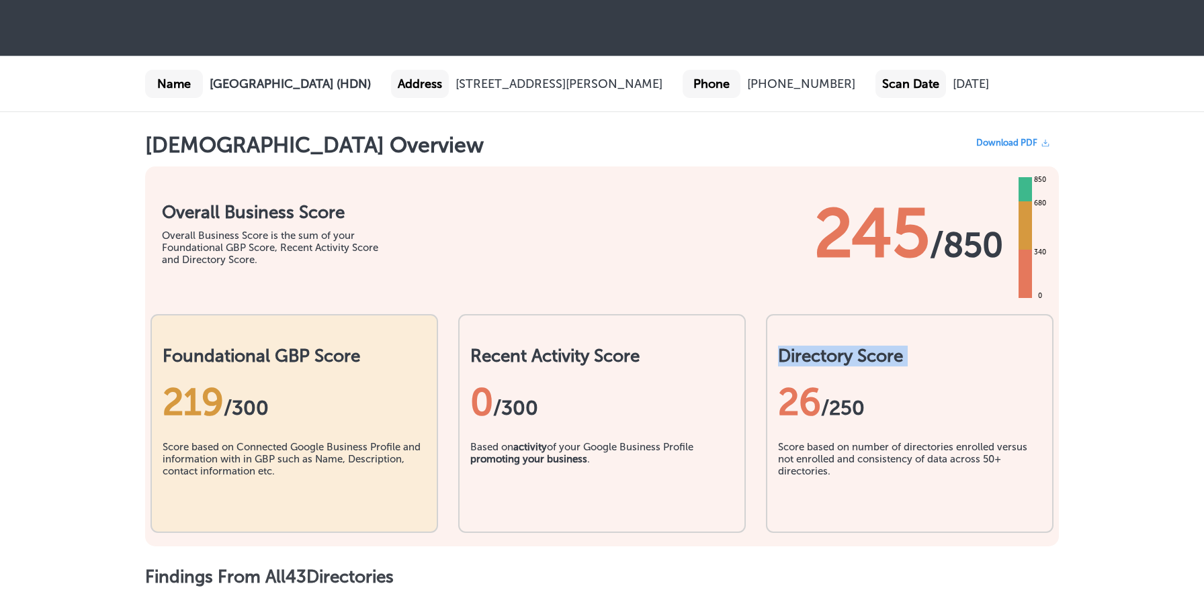
click at [817, 352] on h2 "Directory Score" at bounding box center [909, 356] width 263 height 21
click at [843, 253] on span "245" at bounding box center [872, 233] width 116 height 81
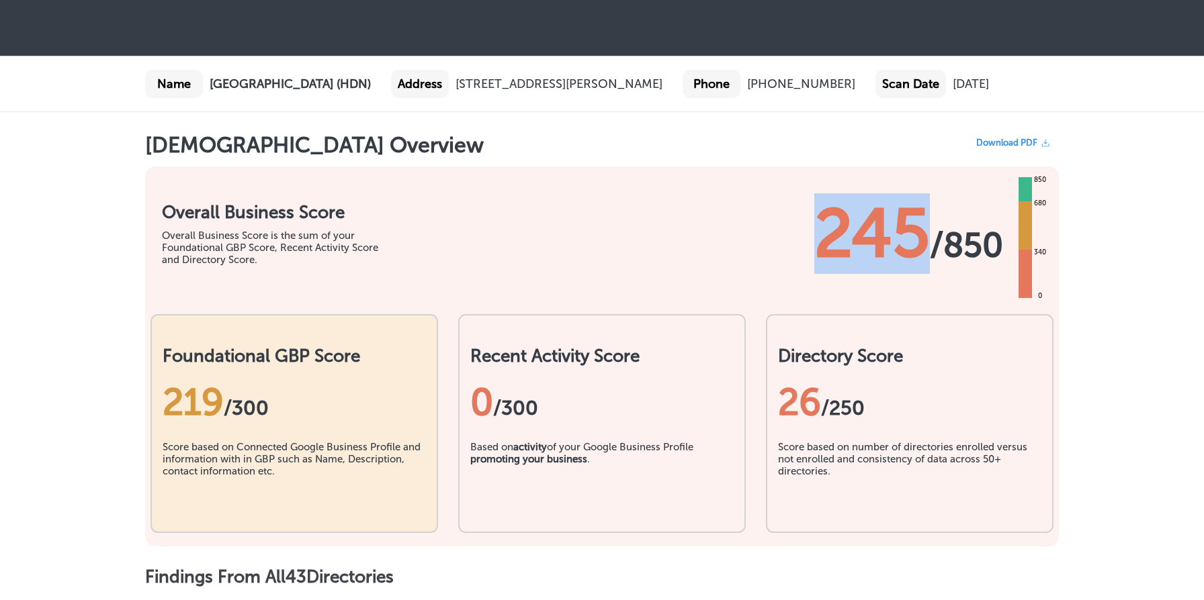
click at [843, 253] on span "245" at bounding box center [872, 233] width 116 height 81
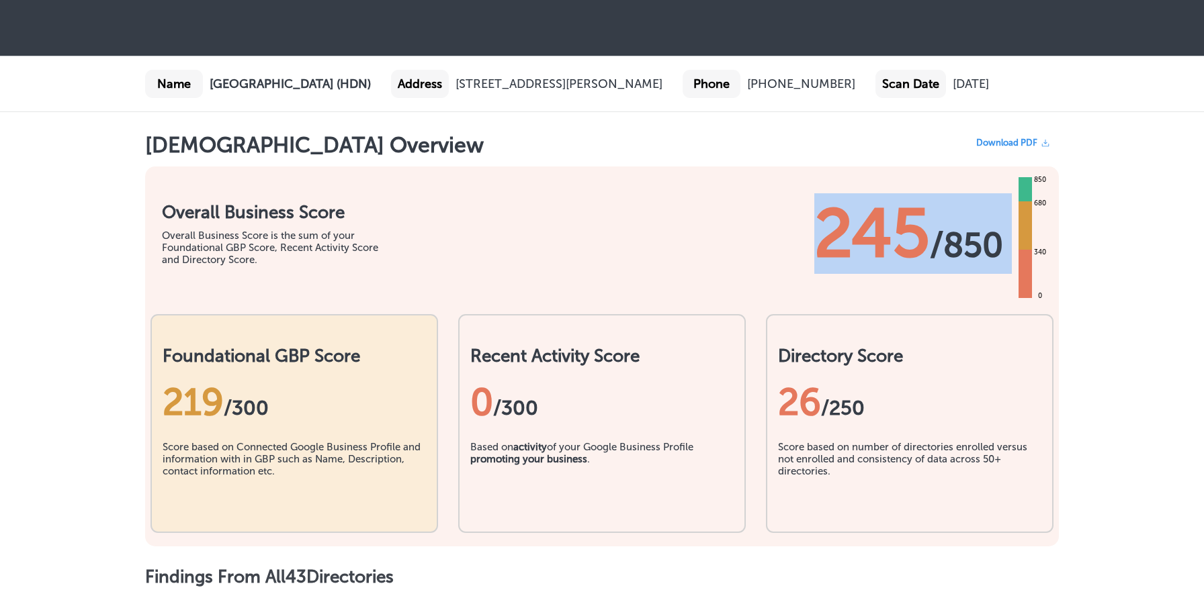
click at [843, 253] on span "245" at bounding box center [872, 233] width 116 height 81
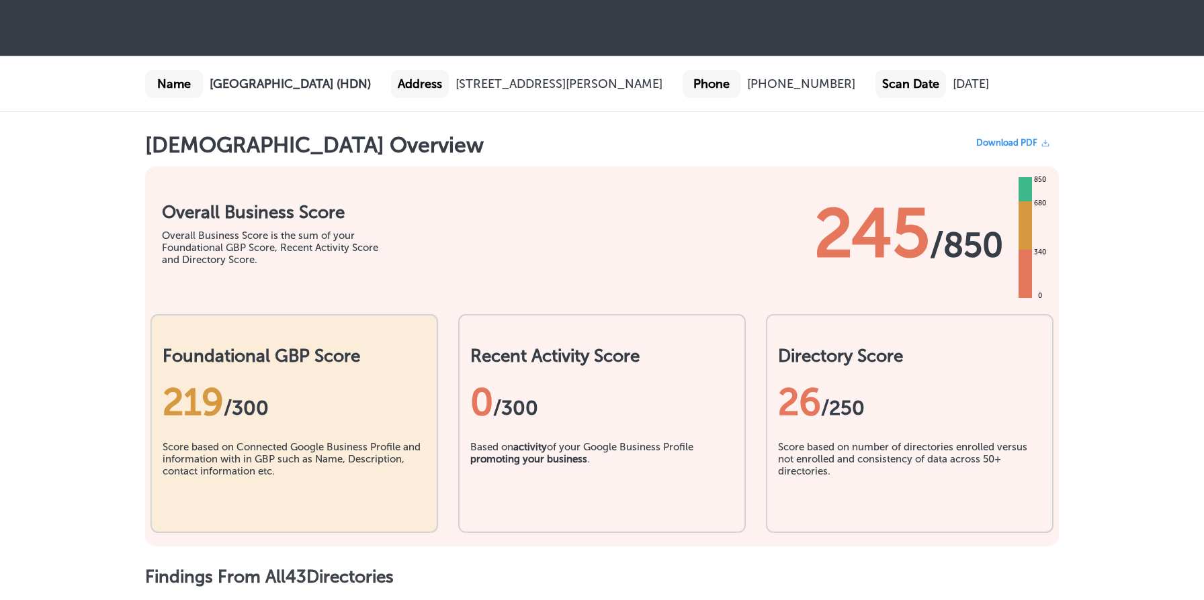
click at [549, 271] on div "Overall Business Score Overall Business Score is the sum of your Foundational G…" at bounding box center [601, 227] width 913 height 121
click at [501, 364] on h2 "Recent Activity Score" at bounding box center [601, 356] width 263 height 21
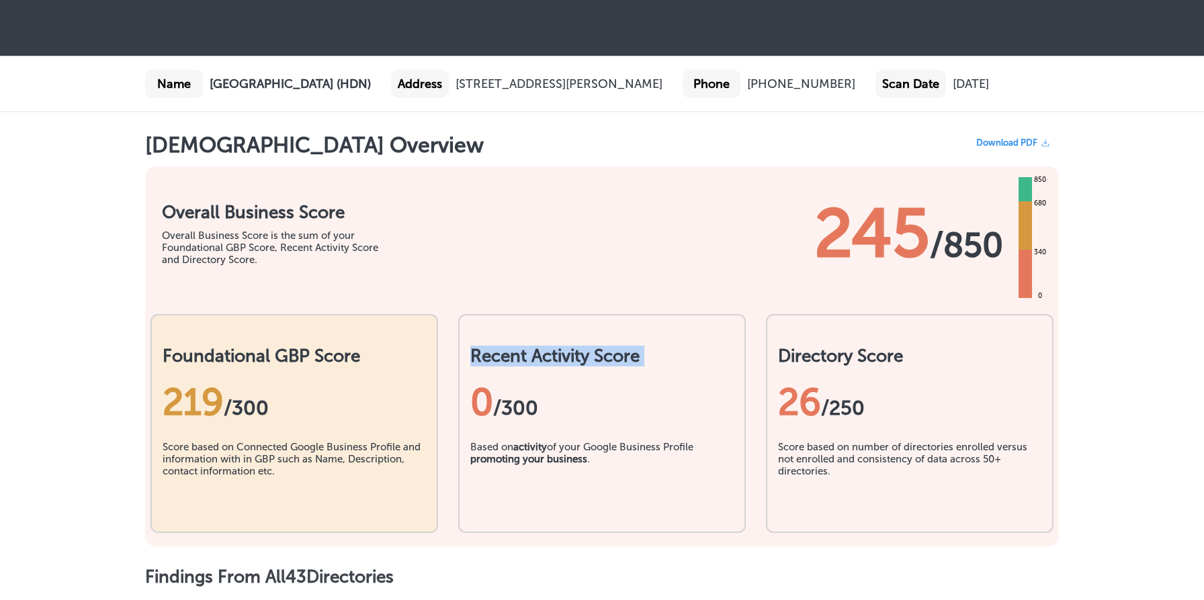
click at [501, 364] on h2 "Recent Activity Score" at bounding box center [601, 356] width 263 height 21
click at [500, 365] on h2 "Recent Activity Score" at bounding box center [601, 356] width 263 height 21
click at [267, 199] on div "Overall Business Score Overall Business Score is the sum of your Foundational G…" at bounding box center [601, 227] width 913 height 121
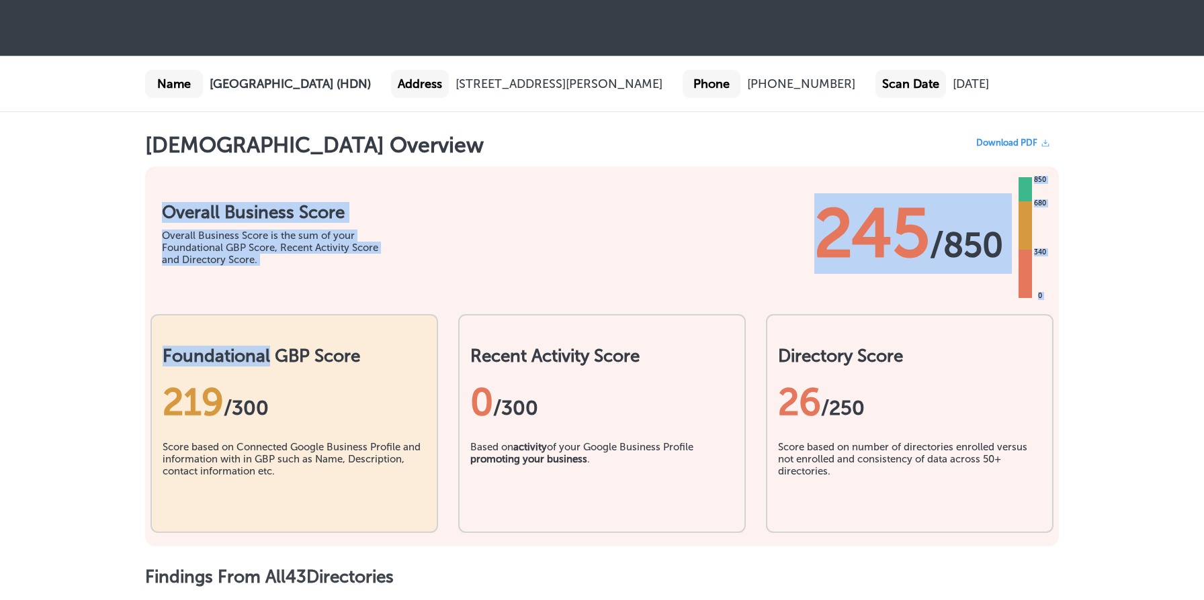
drag, startPoint x: 267, startPoint y: 199, endPoint x: 404, endPoint y: 303, distance: 171.1
click at [404, 303] on div "Overall Business Score Overall Business Score is the sum of your Foundational G…" at bounding box center [601, 357] width 913 height 380
click at [339, 232] on div "Overall Business Score is the sum of your Foundational GBP Score, Recent Activi…" at bounding box center [279, 248] width 235 height 36
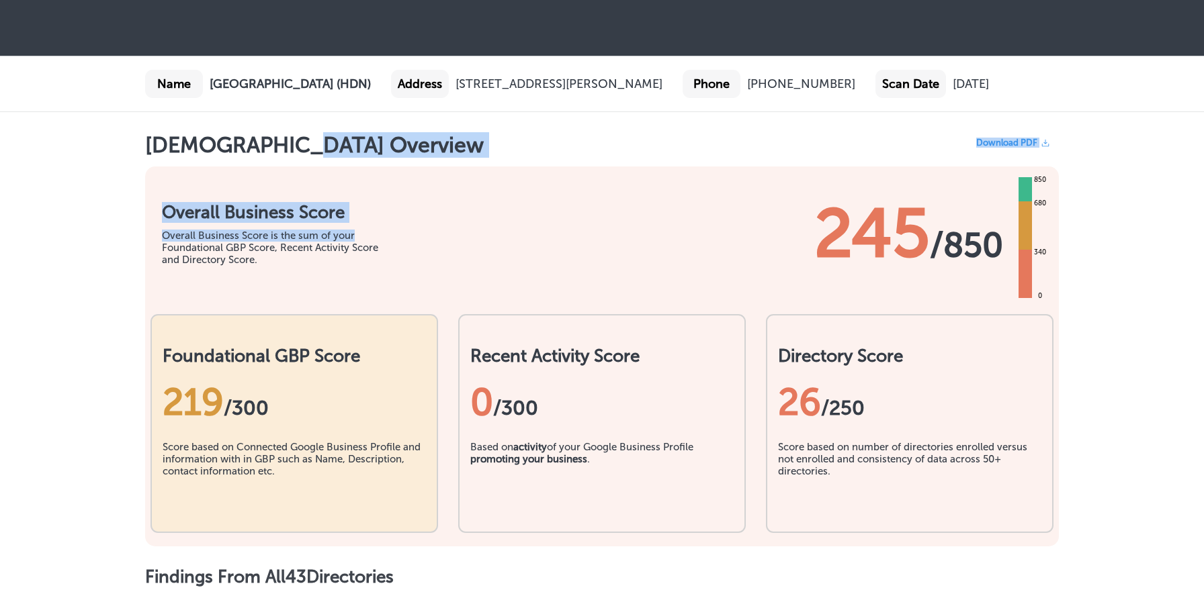
drag, startPoint x: 339, startPoint y: 232, endPoint x: 289, endPoint y: 150, distance: 96.4
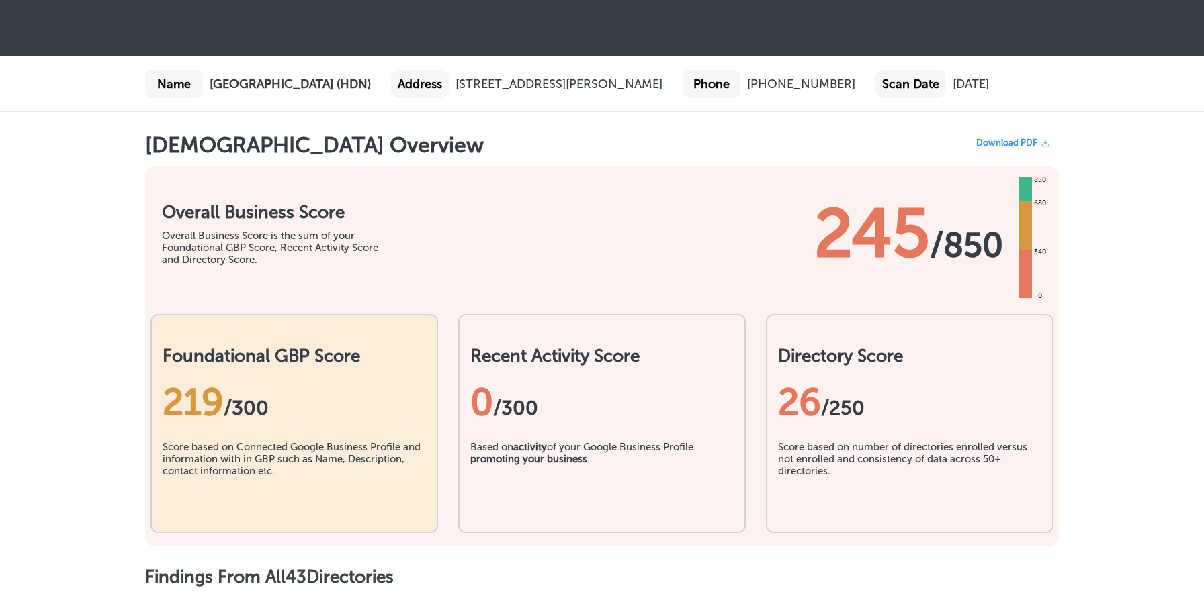
click at [184, 144] on h1 "[DEMOGRAPHIC_DATA] Overview" at bounding box center [314, 146] width 339 height 28
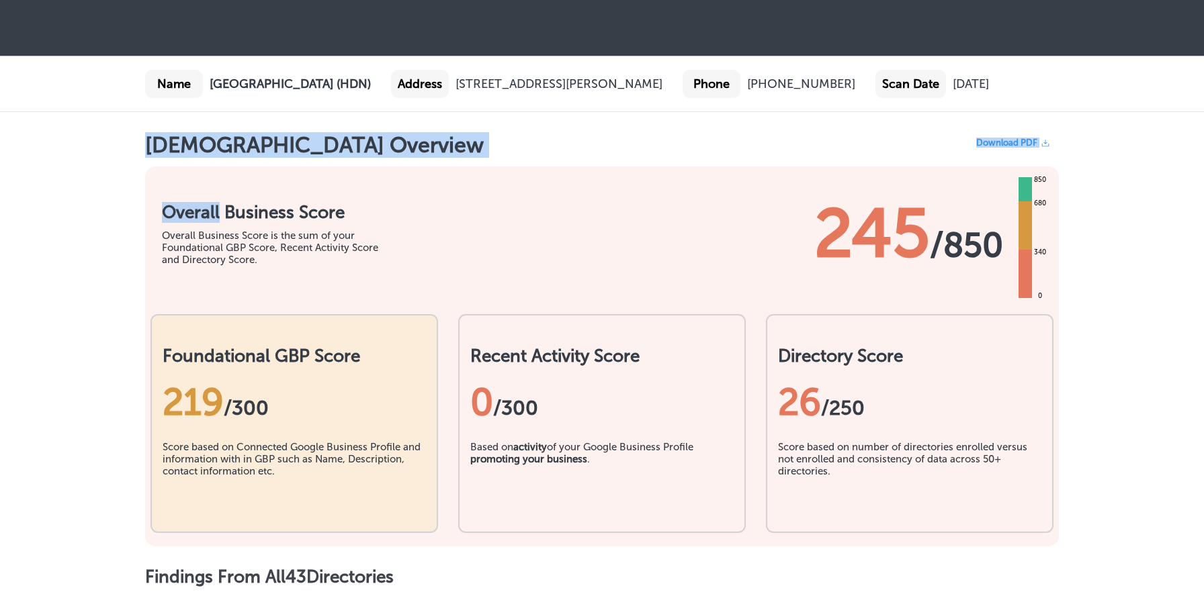
drag, startPoint x: 184, startPoint y: 144, endPoint x: 330, endPoint y: 170, distance: 148.1
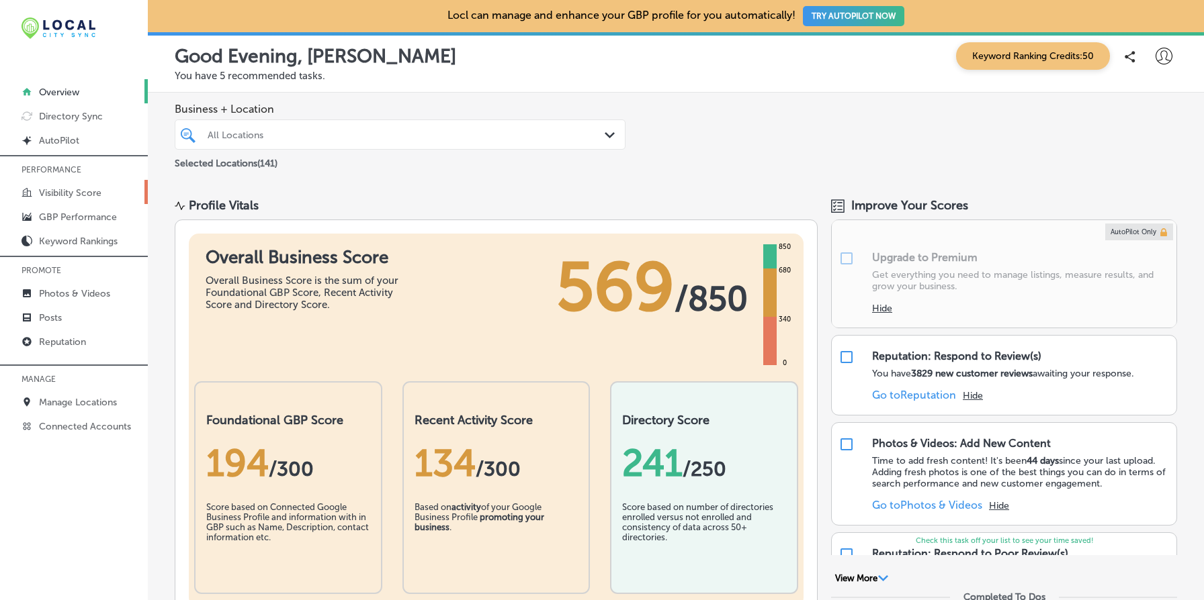
click at [104, 187] on link "Visibility Score" at bounding box center [74, 192] width 148 height 24
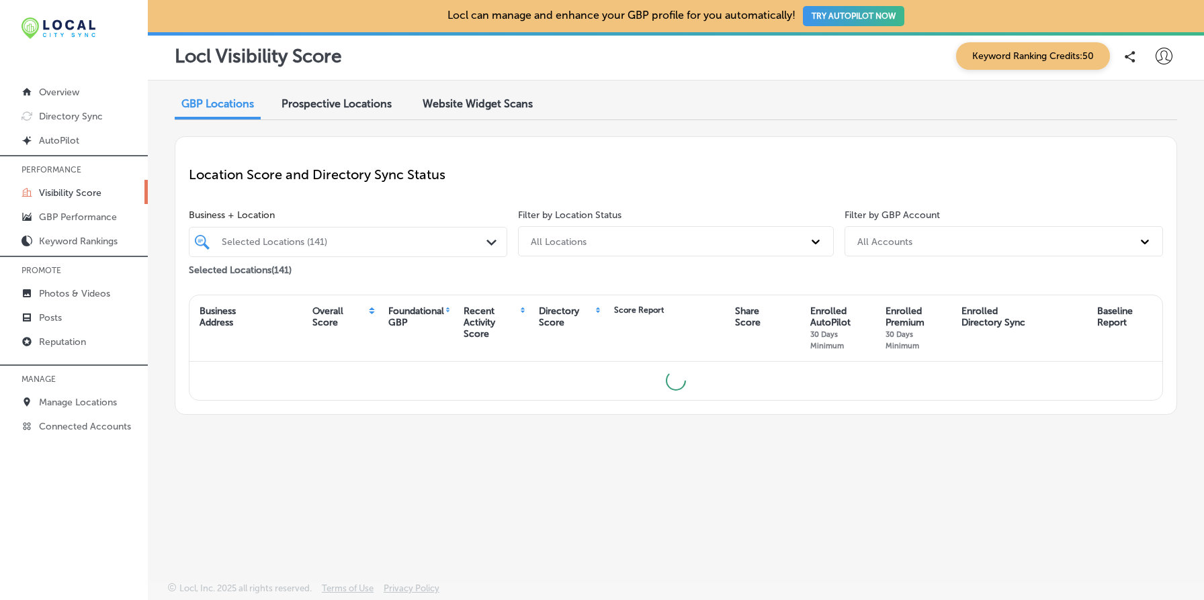
click at [514, 109] on span "Website Widget Scans" at bounding box center [477, 103] width 110 height 13
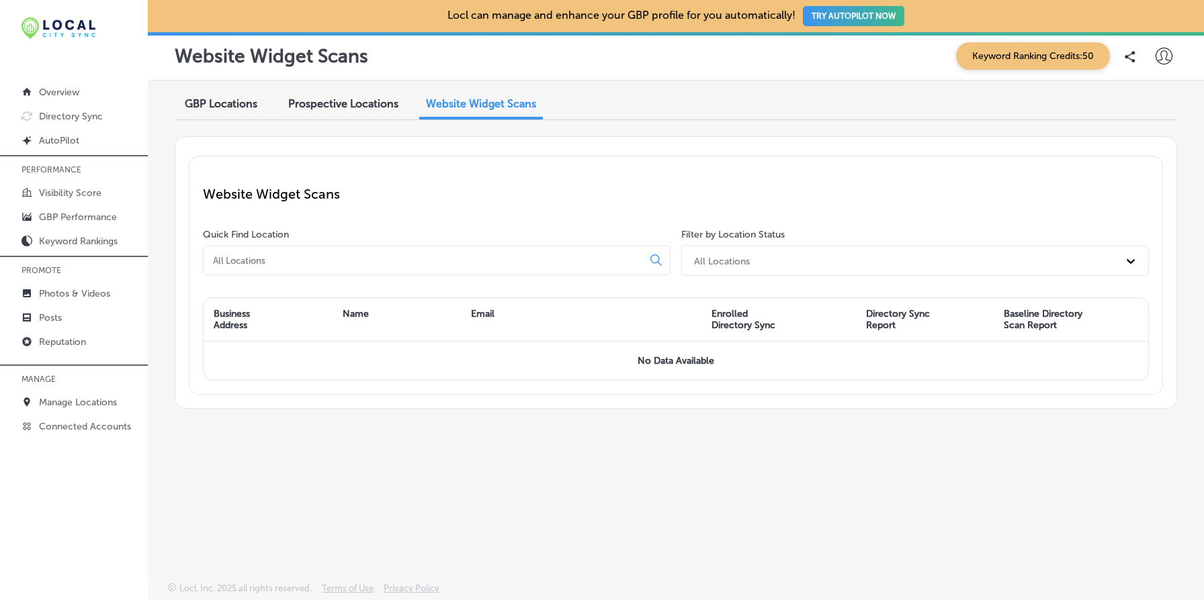
click at [843, 167] on div "Website Widget Scans Quick Find Location Filter by Location Status All Location…" at bounding box center [676, 275] width 974 height 239
click at [732, 210] on div "Website Widget Scans" at bounding box center [676, 194] width 946 height 48
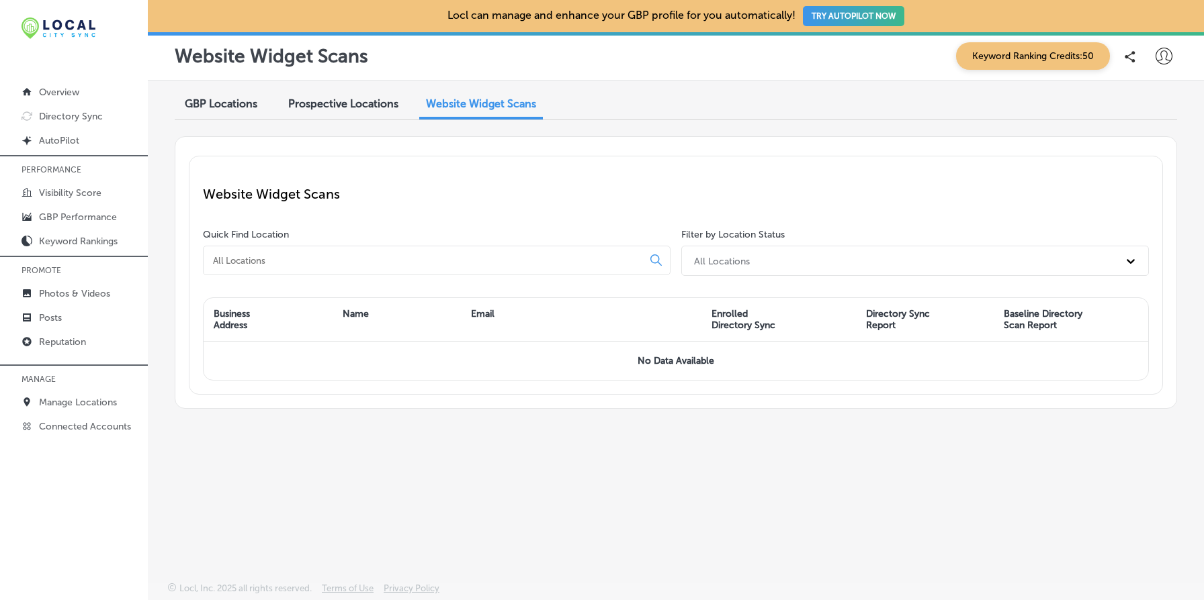
click at [645, 95] on div "GBP Locations Prospective Locations Website Widget Scans" at bounding box center [676, 105] width 1002 height 29
click at [334, 98] on span "Prospective Locations" at bounding box center [343, 103] width 110 height 13
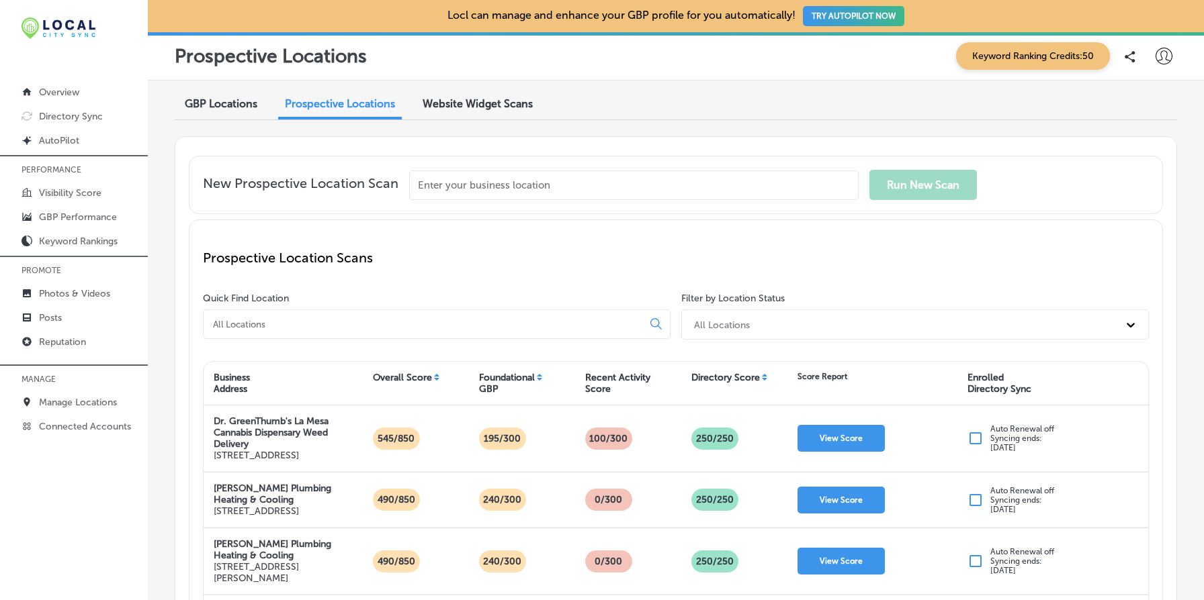
click at [464, 105] on span "Website Widget Scans" at bounding box center [477, 103] width 110 height 13
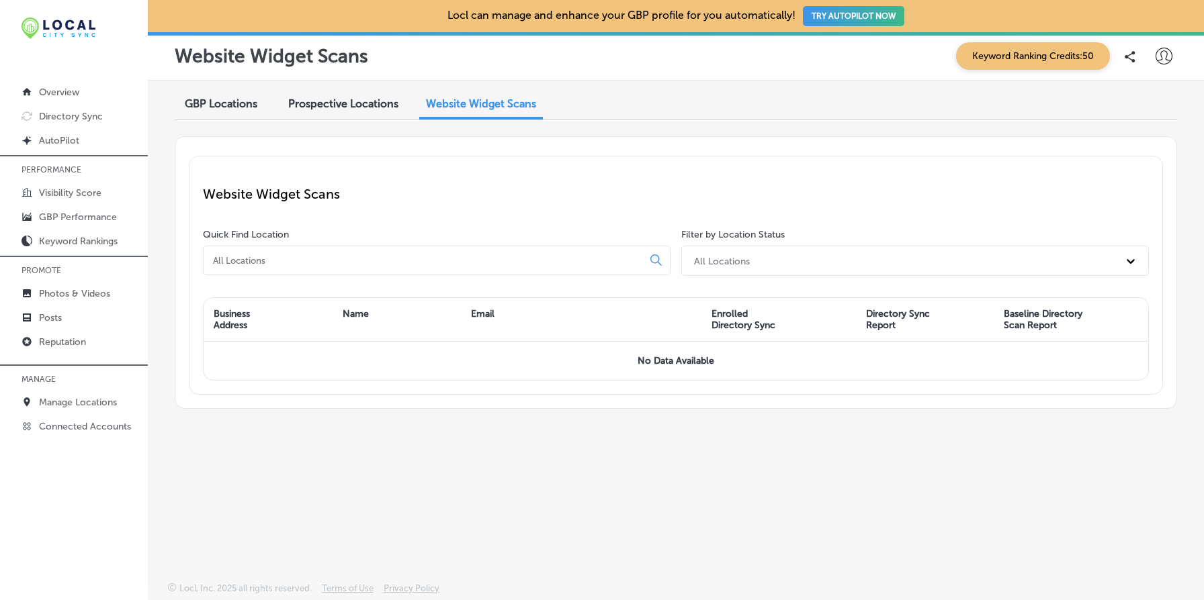
click at [830, 190] on p "Website Widget Scans" at bounding box center [676, 194] width 946 height 16
click at [199, 18] on div "Locl can manage and enhance your GBP profile for you automatically! TRY AUTOPIL…" at bounding box center [676, 16] width 1056 height 32
click at [522, 187] on p "Website Widget Scans" at bounding box center [676, 194] width 946 height 16
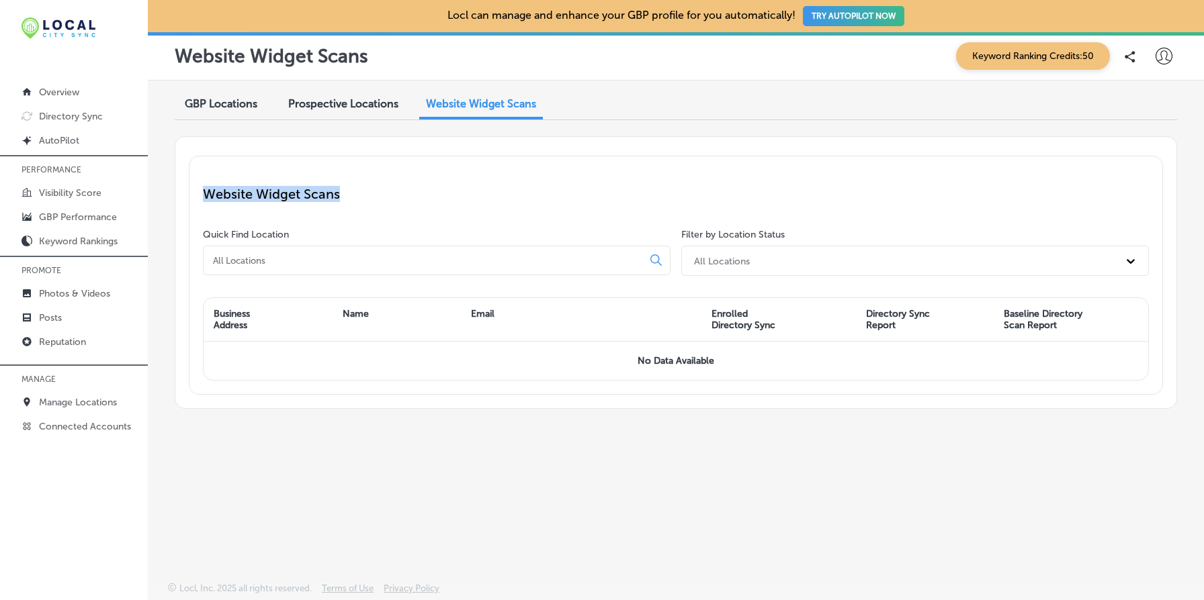
click at [522, 187] on p "Website Widget Scans" at bounding box center [676, 194] width 946 height 16
click at [471, 197] on p "Website Widget Scans" at bounding box center [676, 194] width 946 height 16
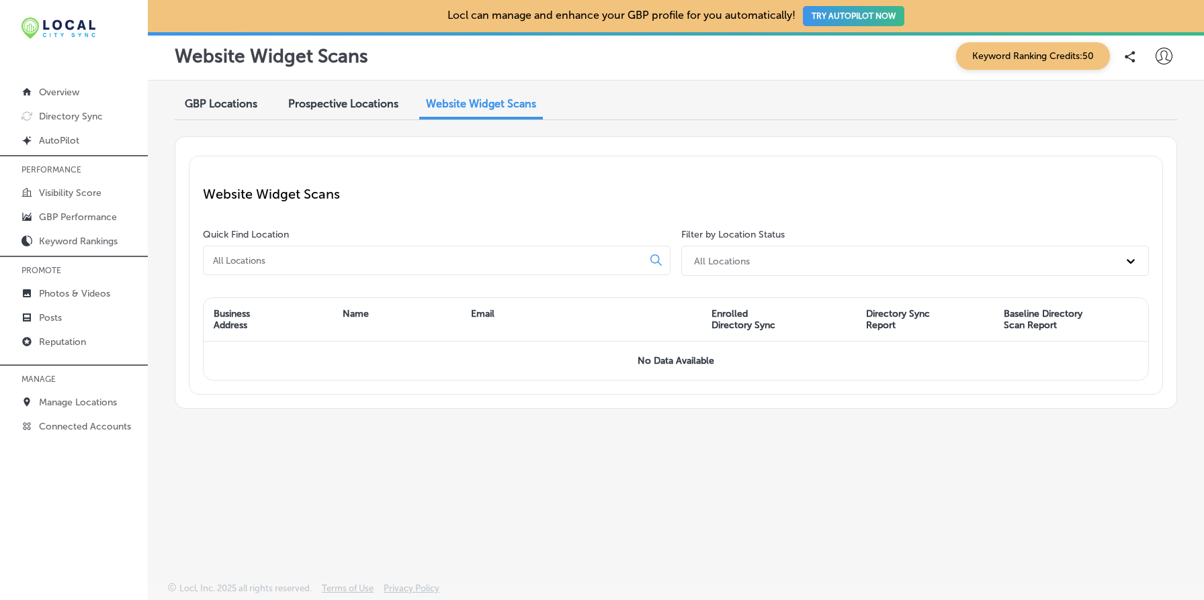
click at [435, 211] on div "Website Widget Scans" at bounding box center [676, 194] width 946 height 48
click at [416, 420] on div "GBP Locations Prospective Locations Website Widget Scans Website Widget Scans Q…" at bounding box center [676, 300] width 1056 height 439
click at [523, 138] on div "Website Widget Scans Quick Find Location Filter by Location Status All Location…" at bounding box center [676, 272] width 1002 height 273
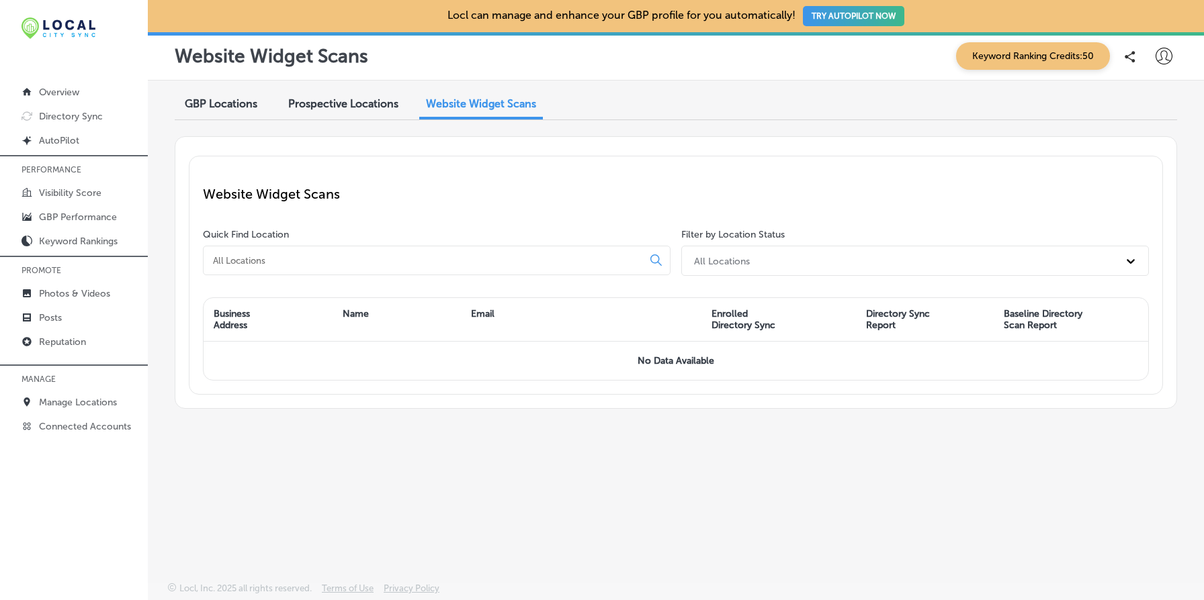
click at [978, 445] on div "GBP Locations Prospective Locations Website Widget Scans Website Widget Scans Q…" at bounding box center [676, 300] width 1056 height 439
